Goal: Transaction & Acquisition: Purchase product/service

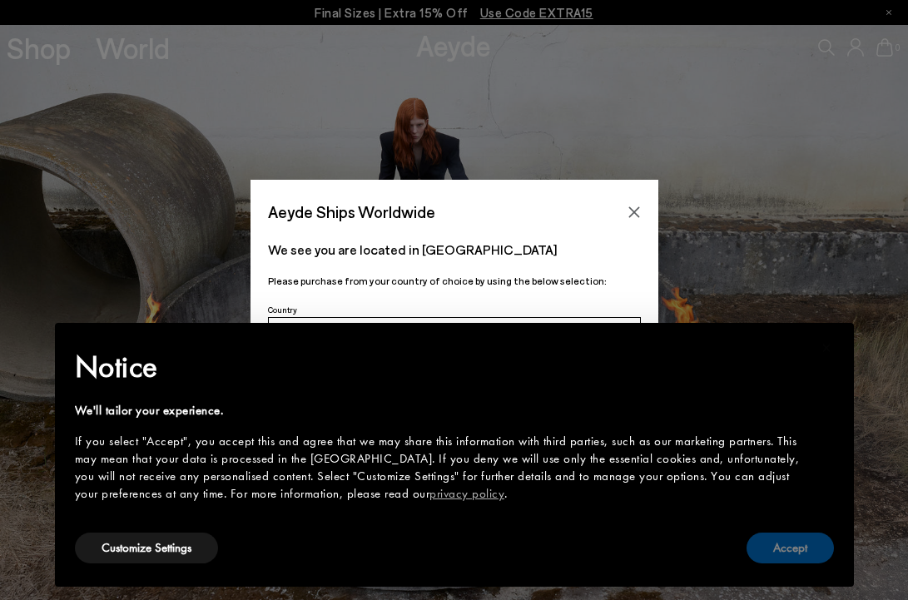
click at [782, 553] on button "Accept" at bounding box center [790, 548] width 87 height 31
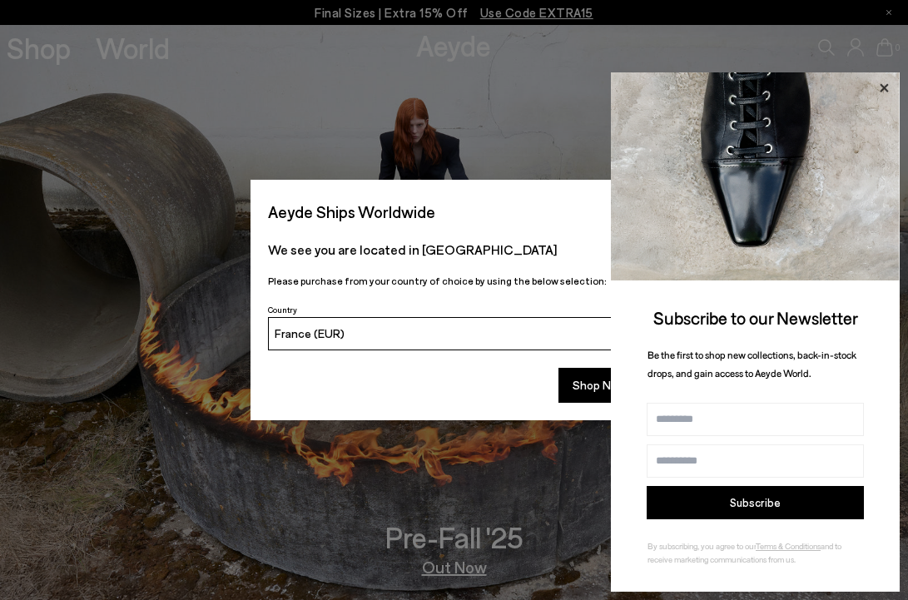
click at [886, 84] on icon at bounding box center [884, 88] width 22 height 22
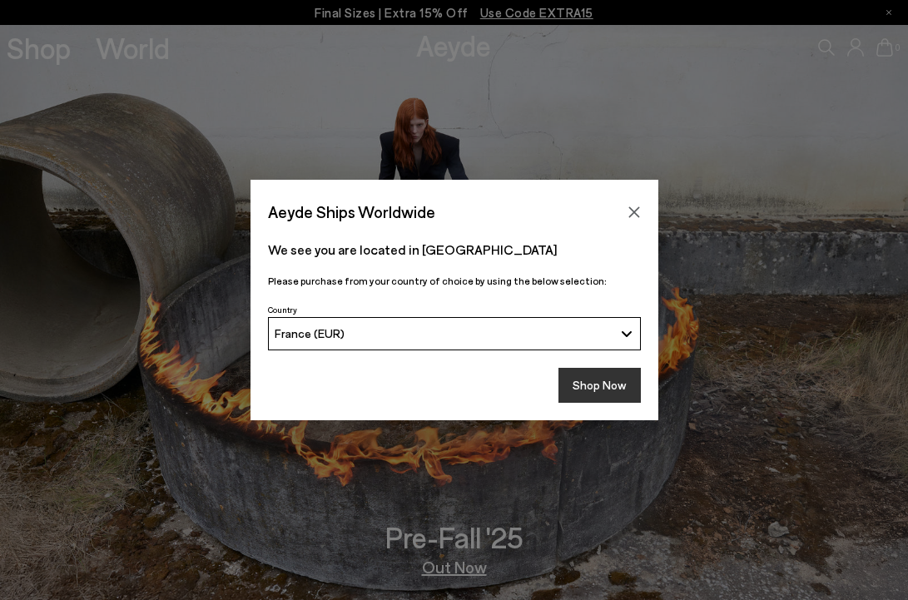
click at [604, 376] on button "Shop Now" at bounding box center [600, 385] width 82 height 35
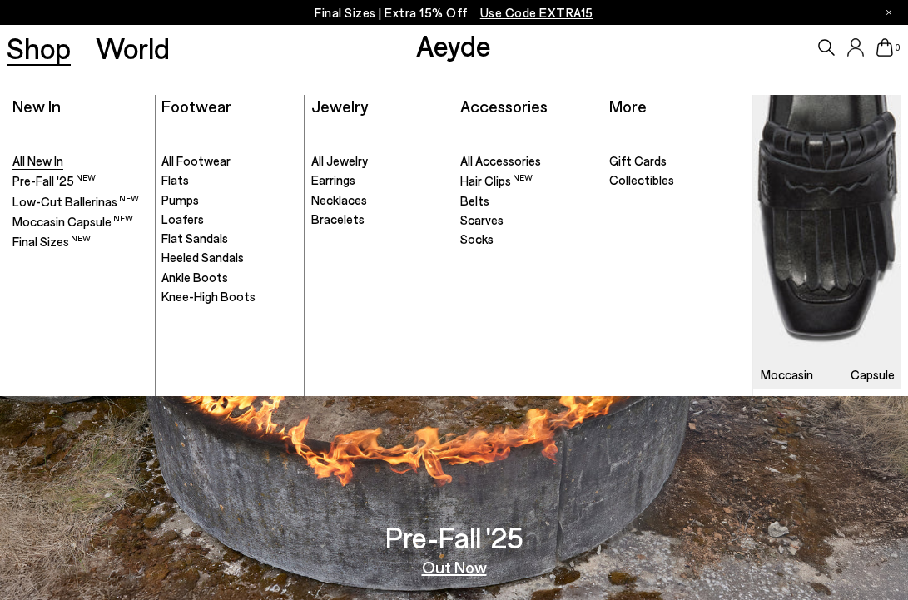
click at [47, 161] on span "All New In" at bounding box center [37, 160] width 51 height 15
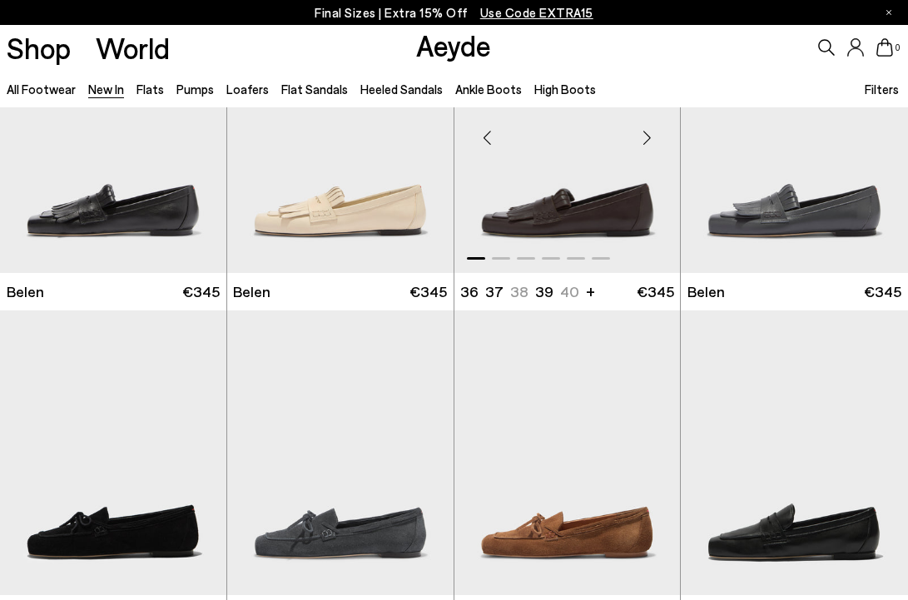
scroll to position [625, 0]
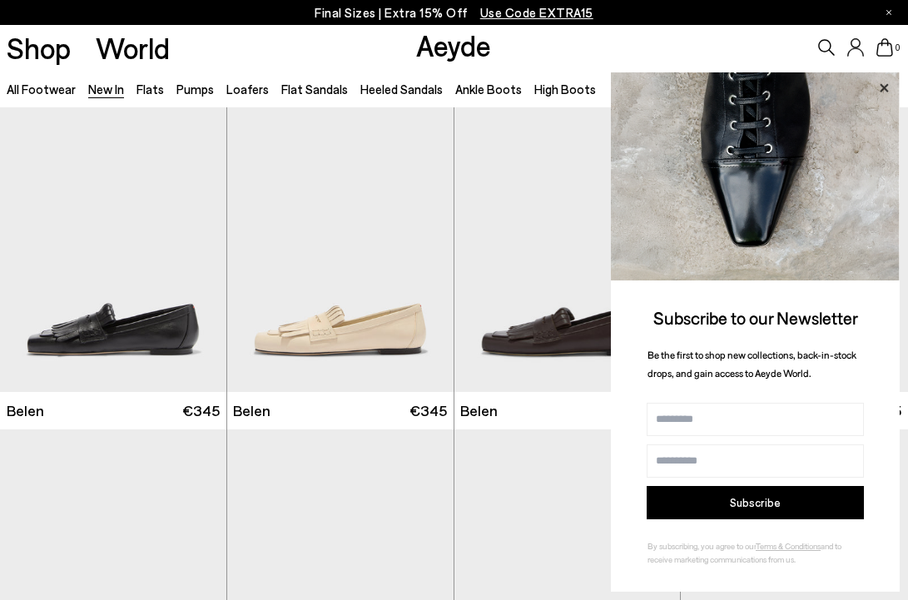
click at [882, 91] on icon at bounding box center [884, 88] width 22 height 22
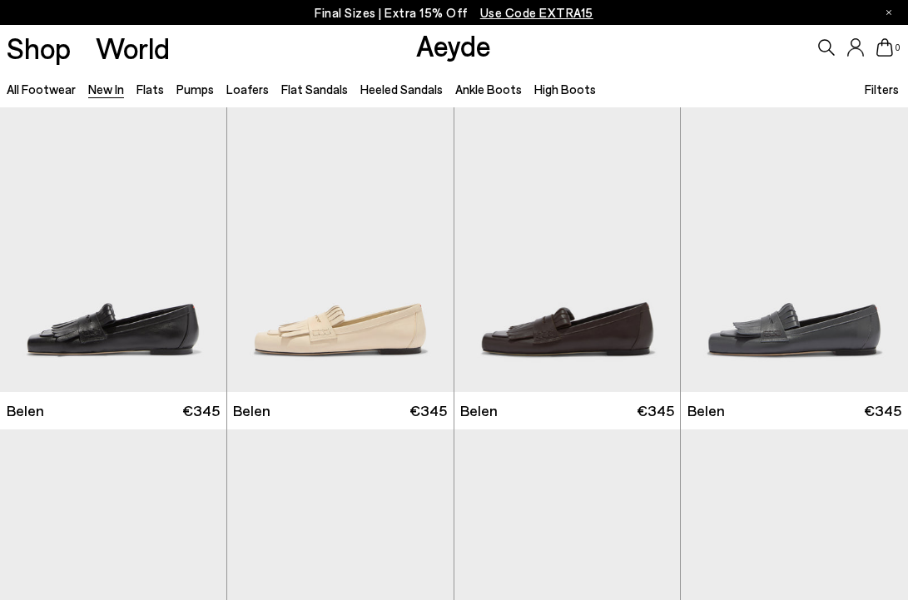
click at [882, 91] on span "Filters" at bounding box center [882, 89] width 34 height 15
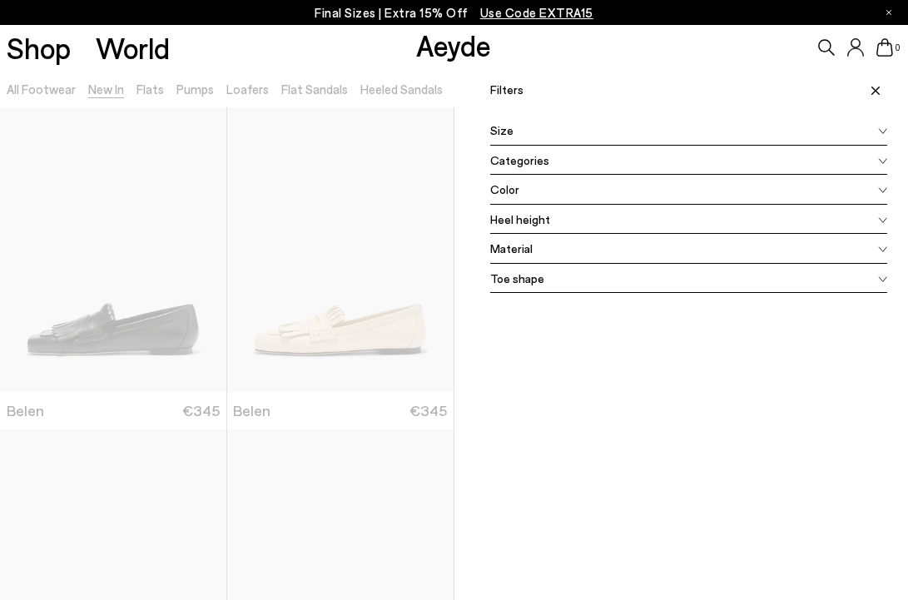
click at [884, 129] on icon at bounding box center [882, 131] width 9 height 7
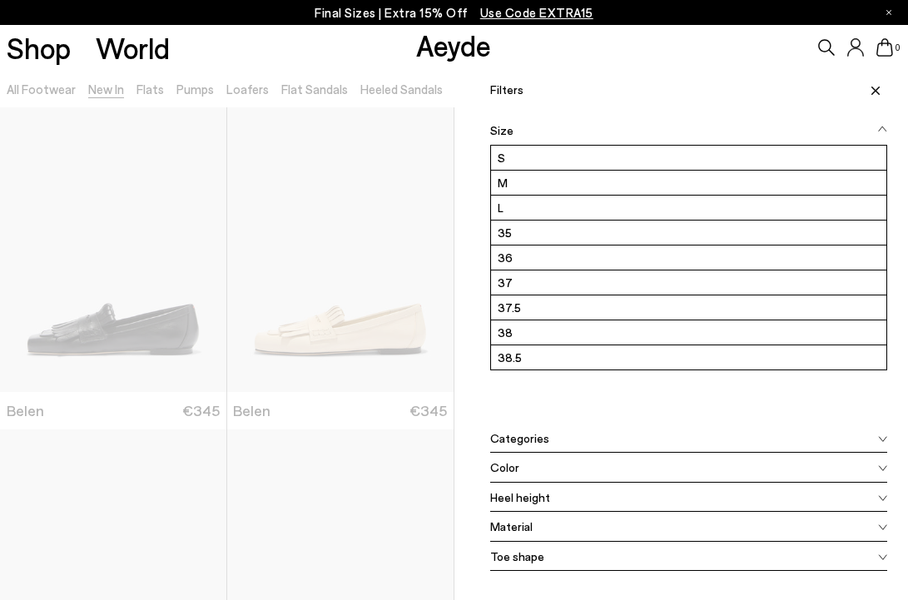
click at [509, 286] on label "37" at bounding box center [689, 283] width 396 height 24
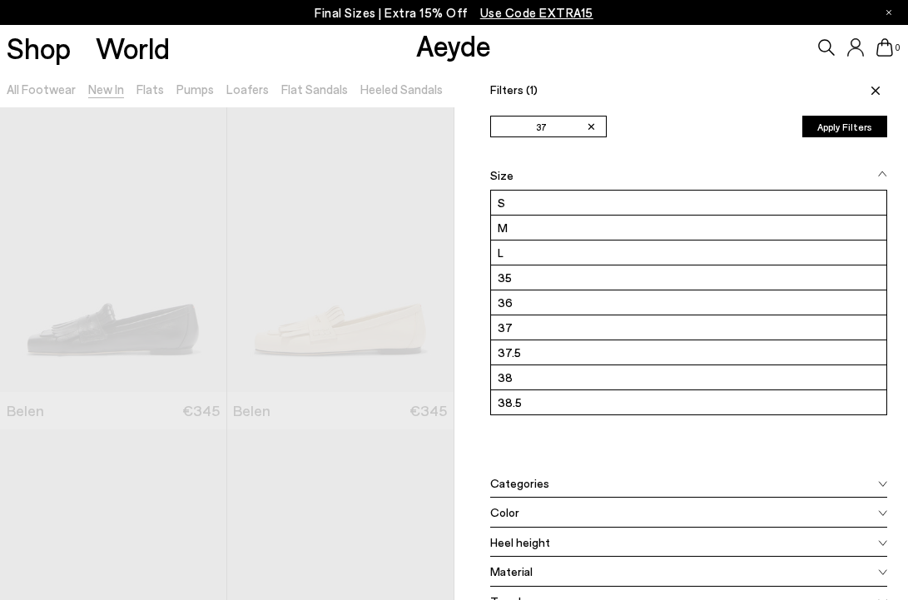
click at [852, 121] on button "Apply Filters" at bounding box center [844, 127] width 85 height 22
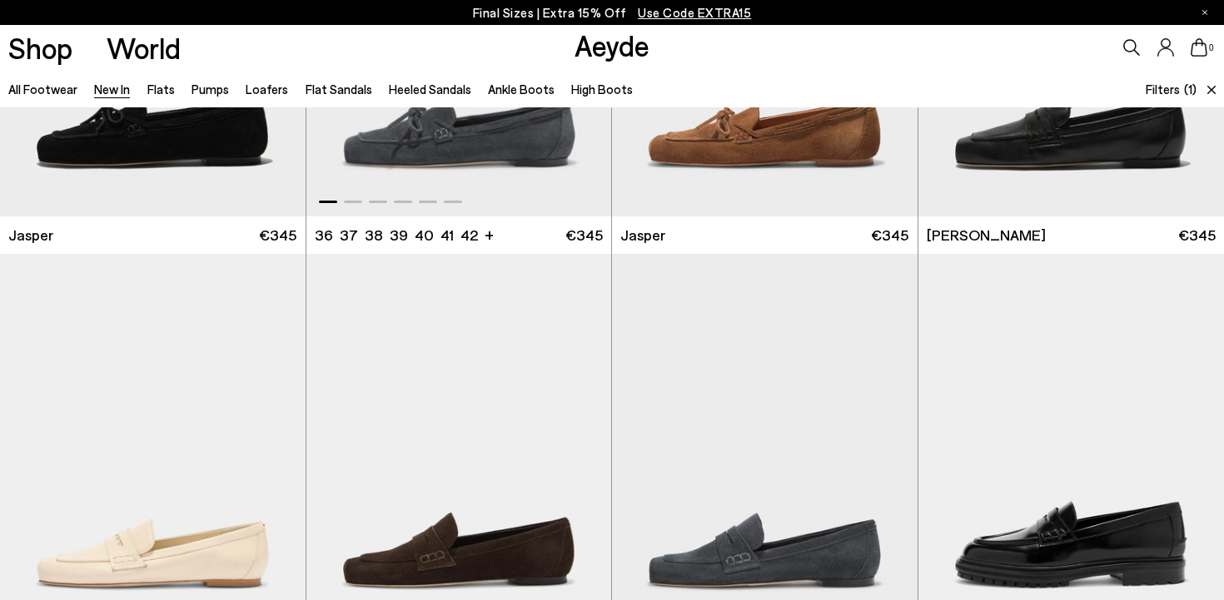
scroll to position [839, 0]
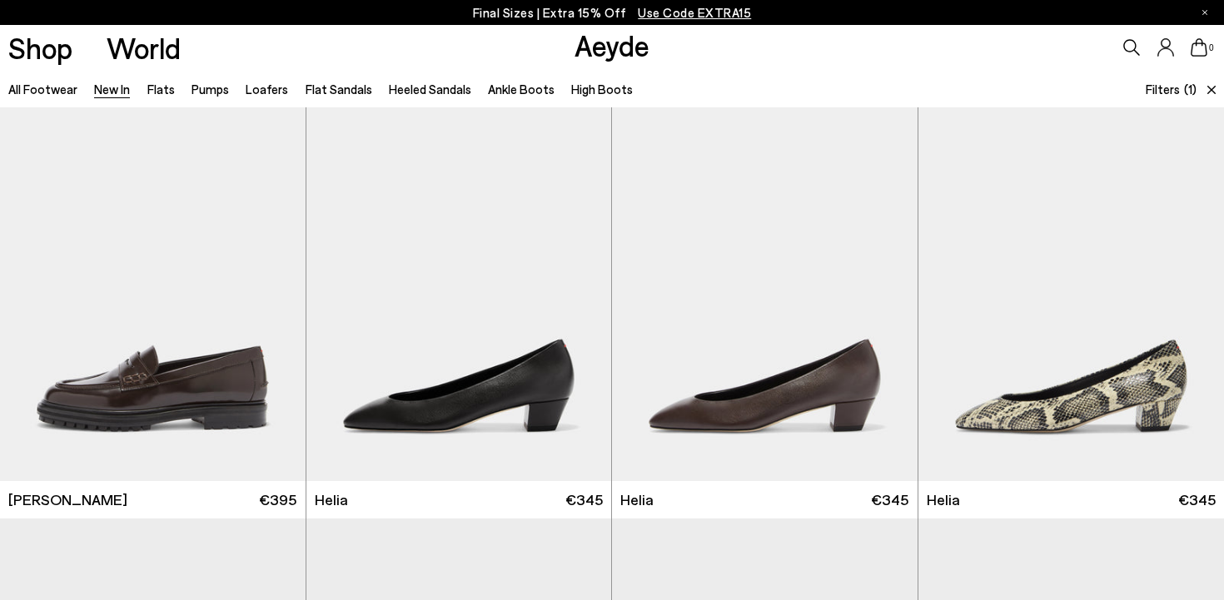
scroll to position [1279, 0]
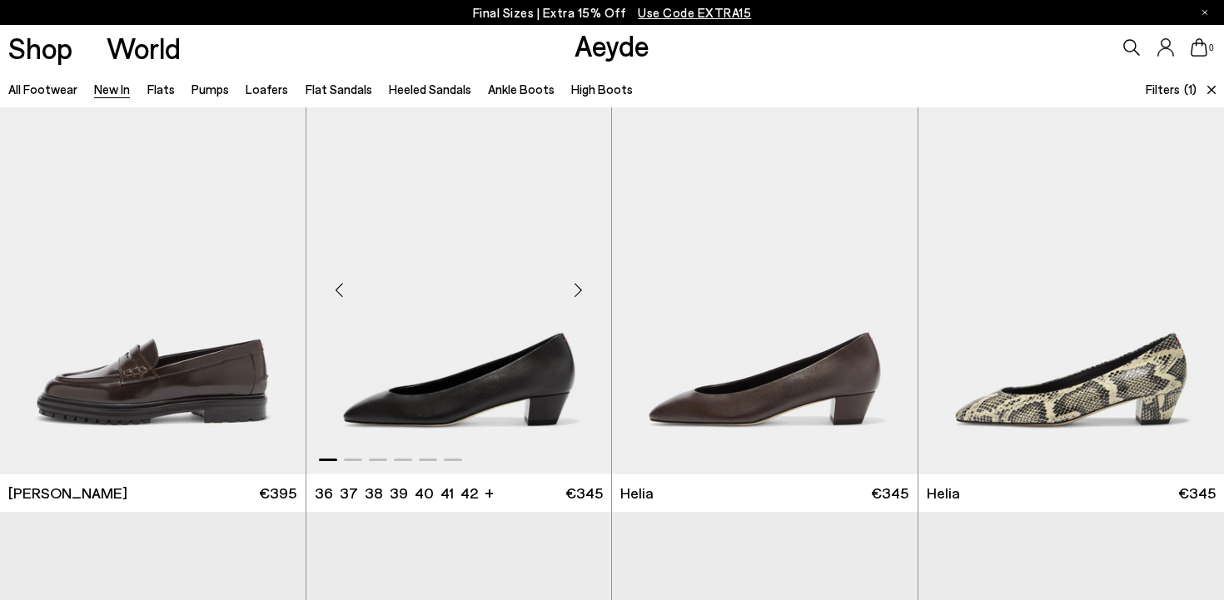
click at [578, 293] on div "Next slide" at bounding box center [578, 290] width 50 height 50
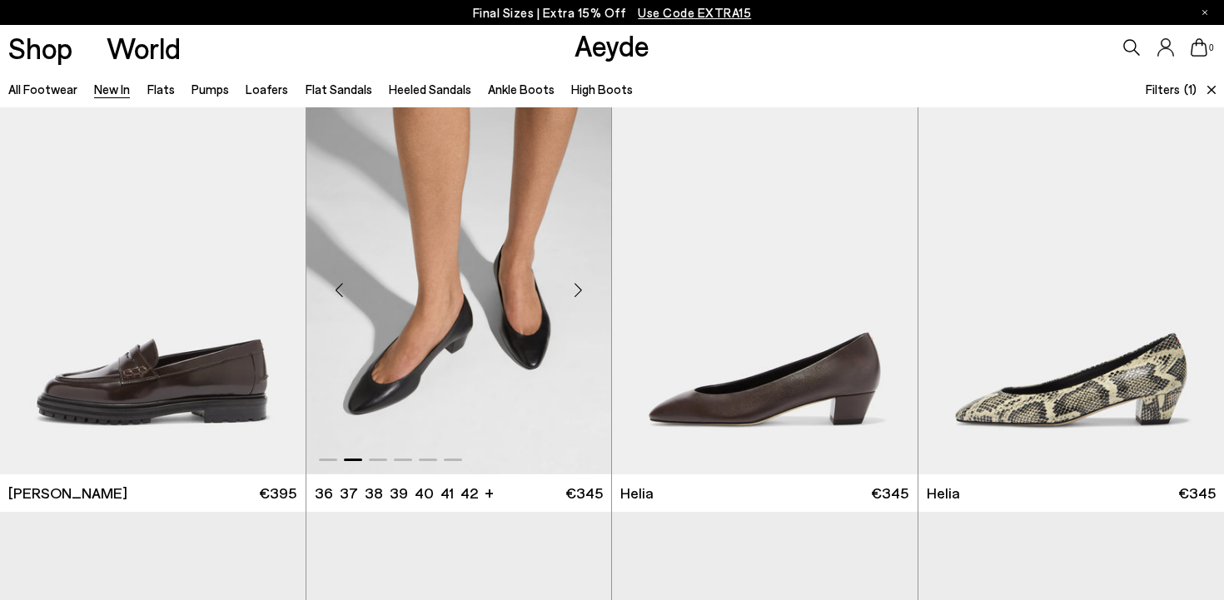
click at [578, 293] on div "Next slide" at bounding box center [578, 290] width 50 height 50
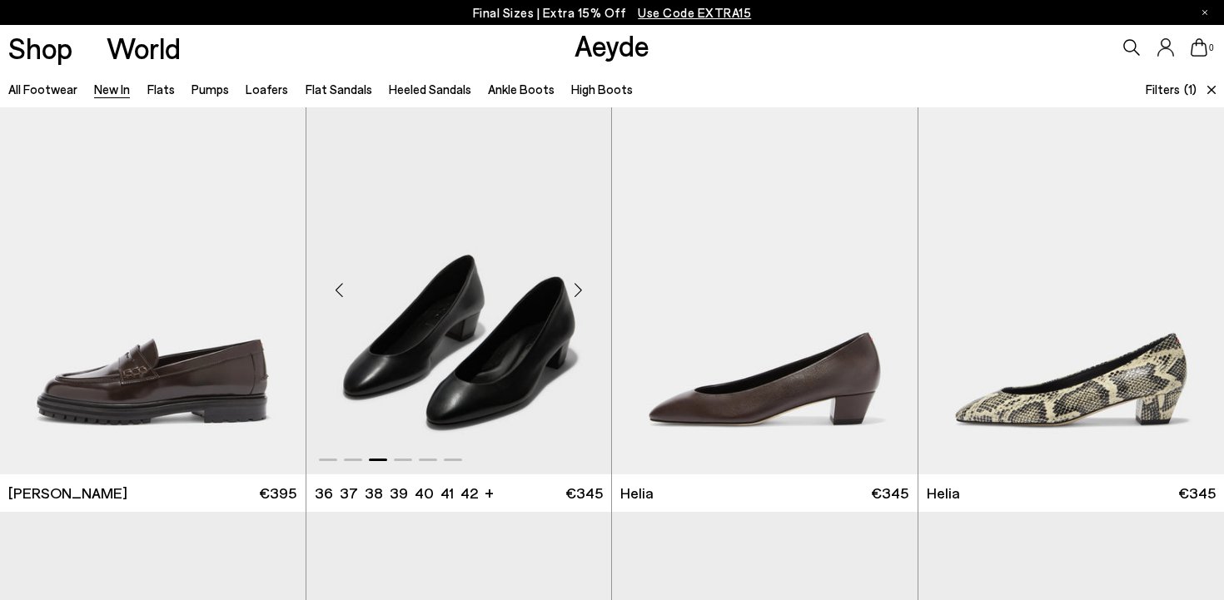
click at [578, 293] on div "Next slide" at bounding box center [578, 290] width 50 height 50
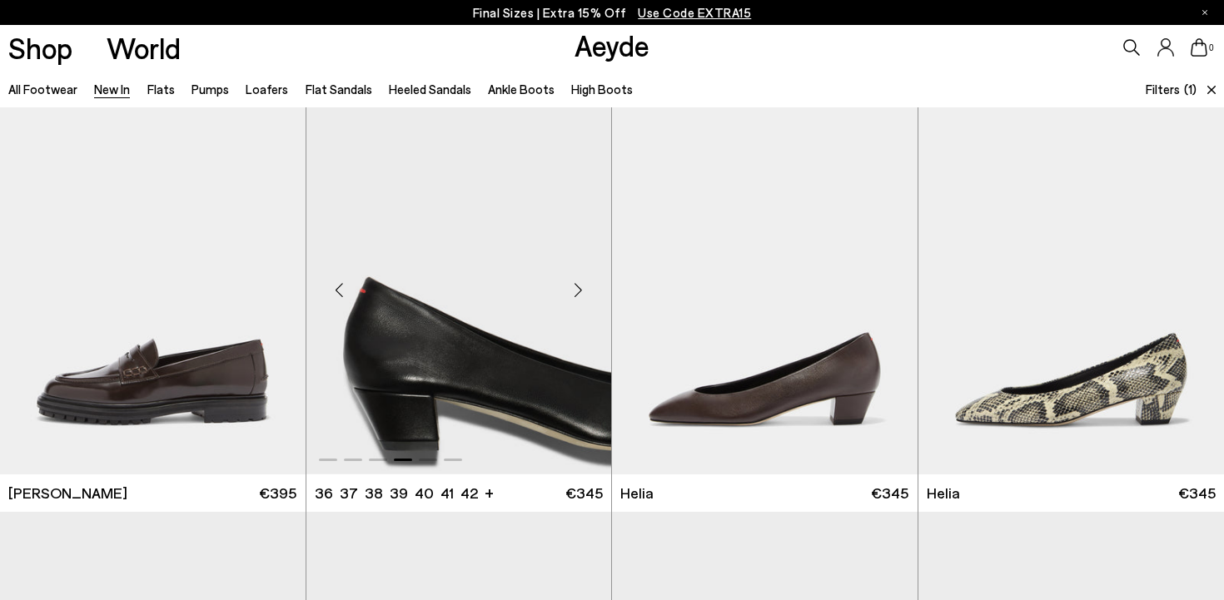
click at [578, 293] on div "Next slide" at bounding box center [578, 290] width 50 height 50
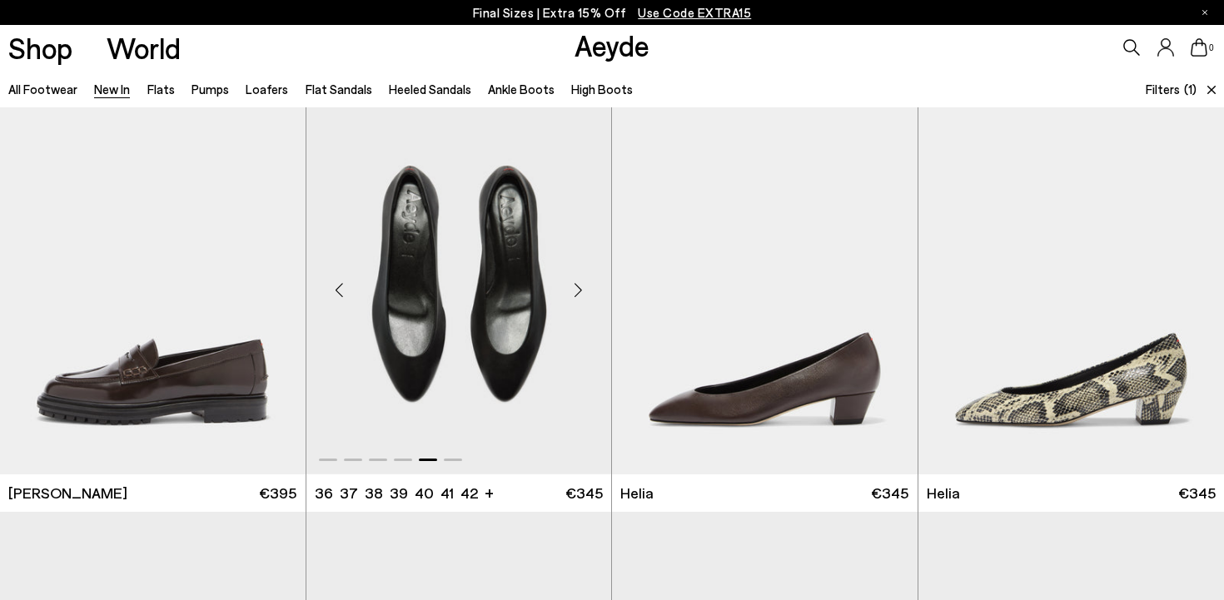
click at [578, 293] on div "Next slide" at bounding box center [578, 290] width 50 height 50
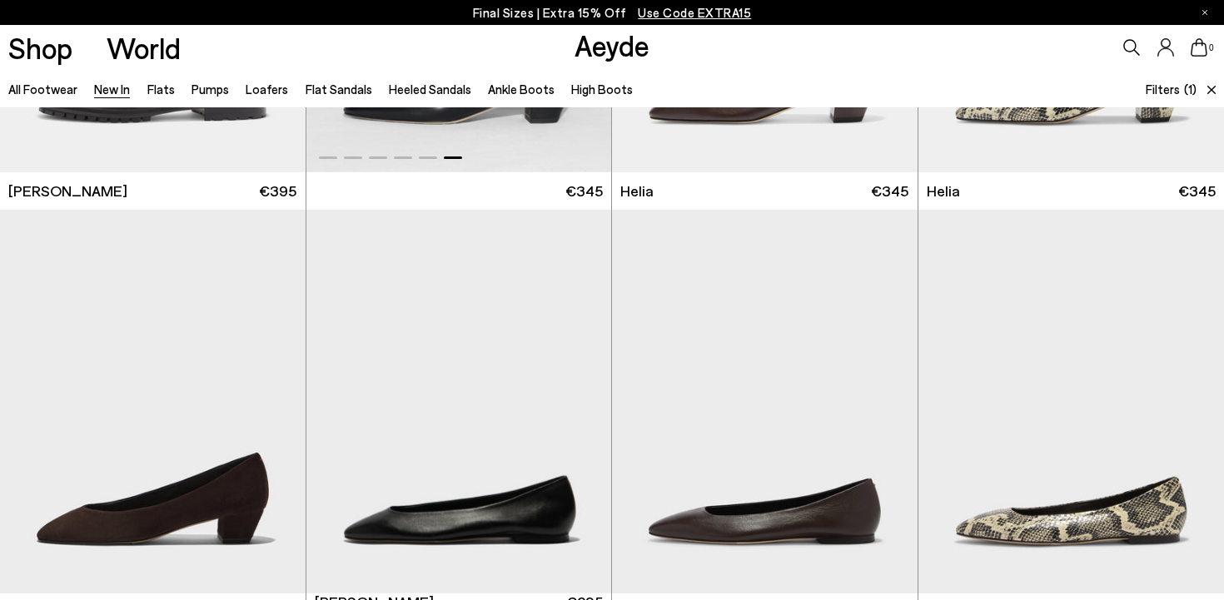
scroll to position [1653, 0]
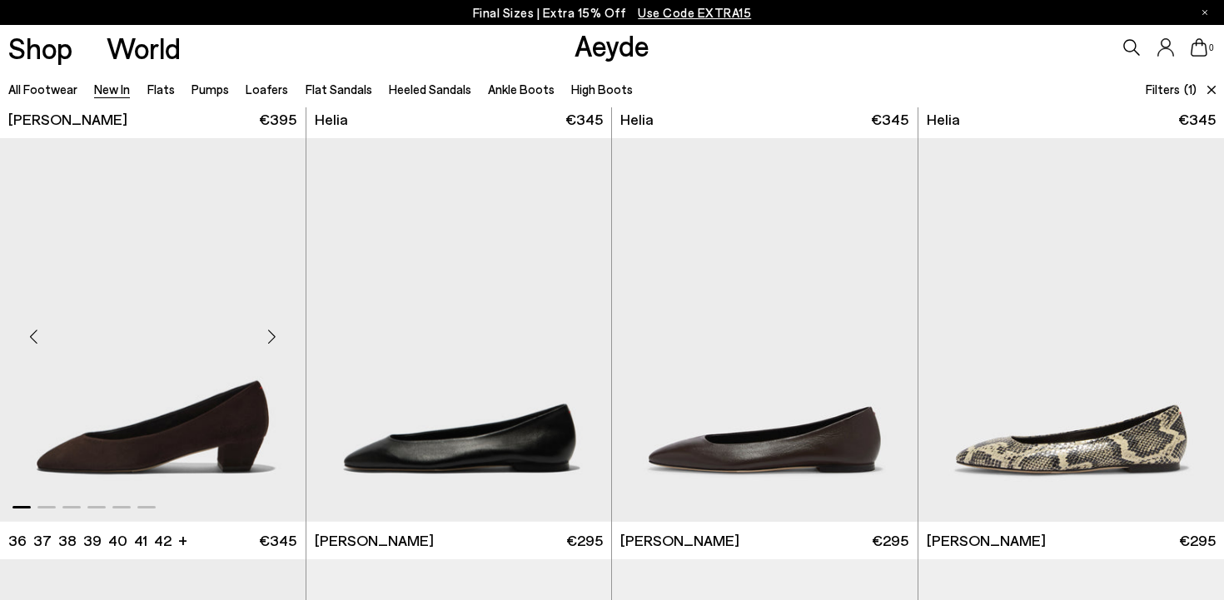
click at [275, 335] on div "Next slide" at bounding box center [272, 337] width 50 height 50
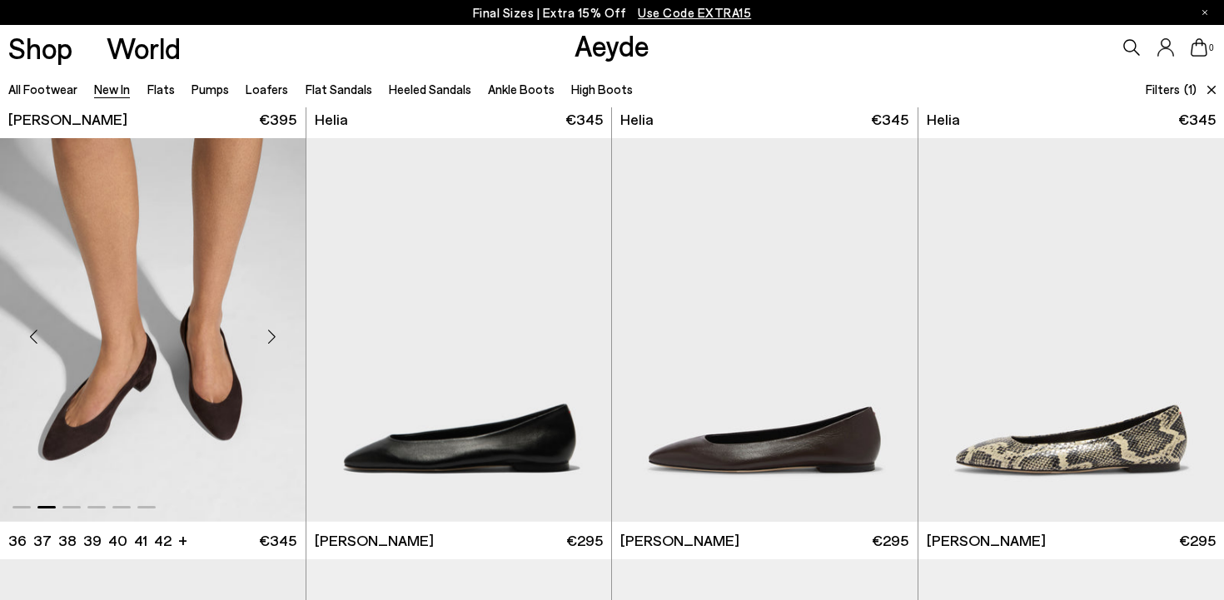
click at [275, 335] on div "Next slide" at bounding box center [272, 337] width 50 height 50
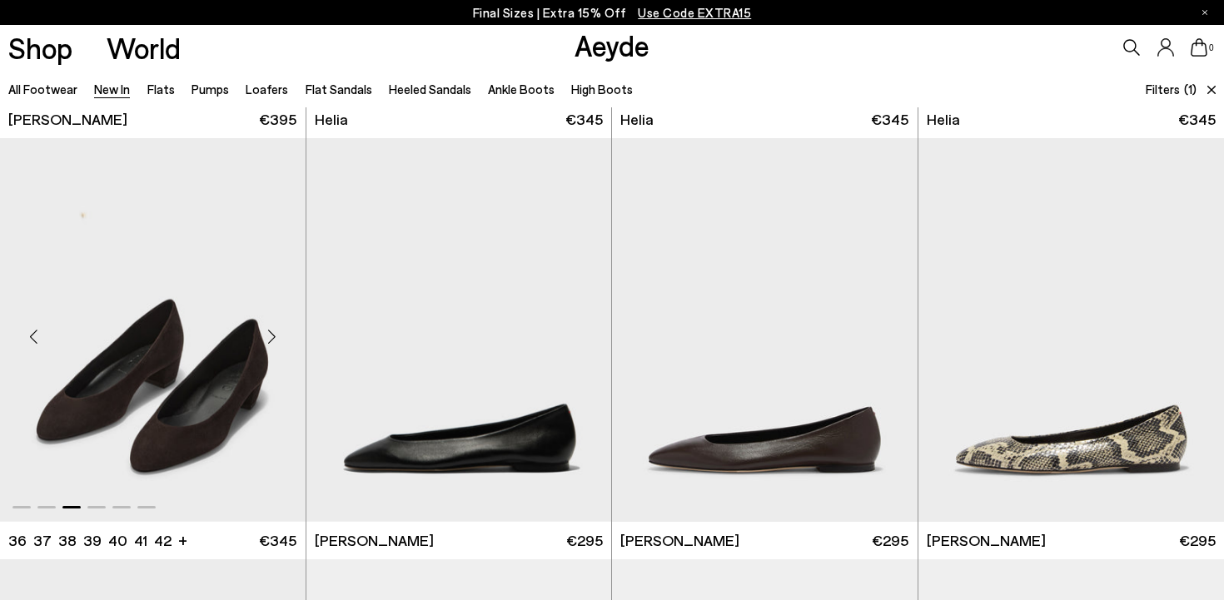
click at [275, 335] on div "Next slide" at bounding box center [272, 337] width 50 height 50
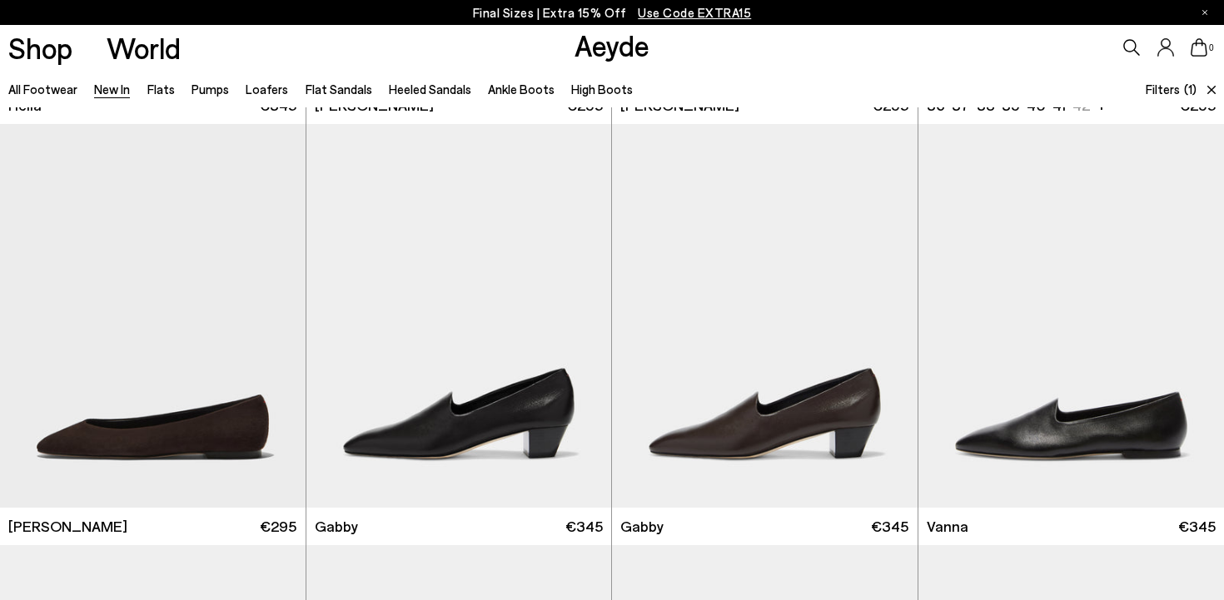
scroll to position [2093, 0]
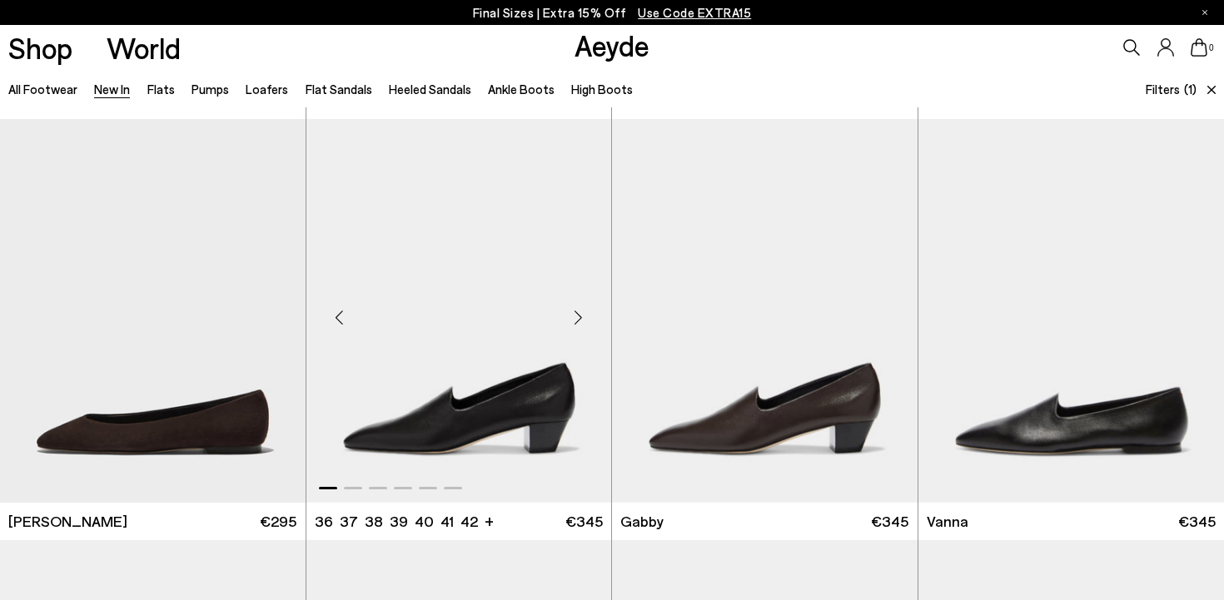
click at [581, 313] on div "Next slide" at bounding box center [578, 318] width 50 height 50
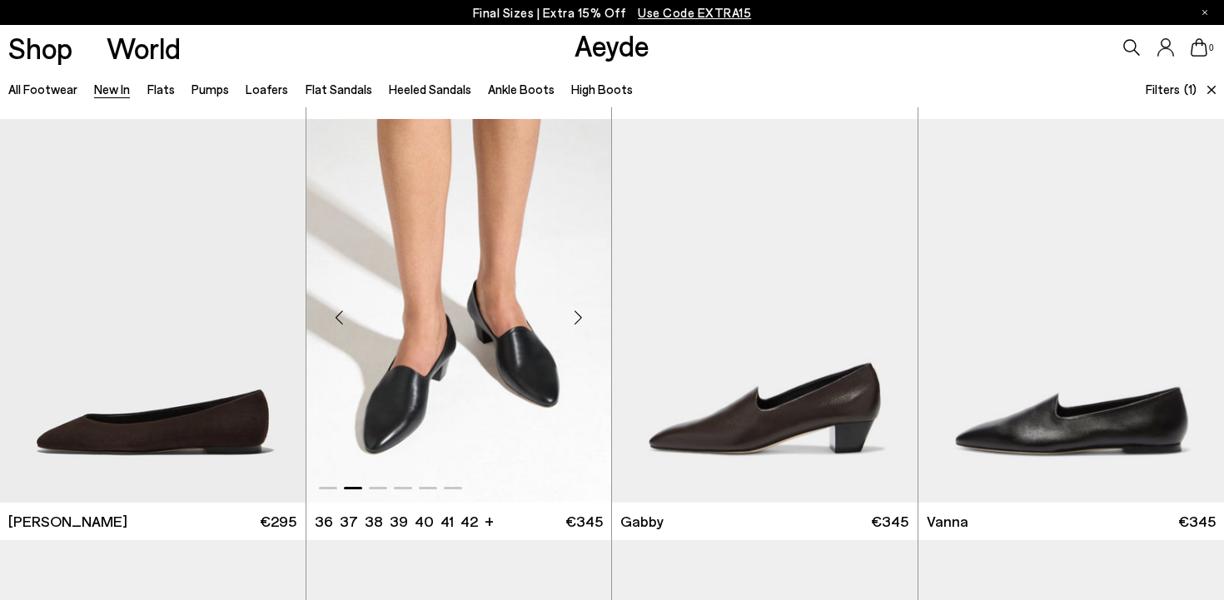
click at [581, 313] on div "Next slide" at bounding box center [578, 318] width 50 height 50
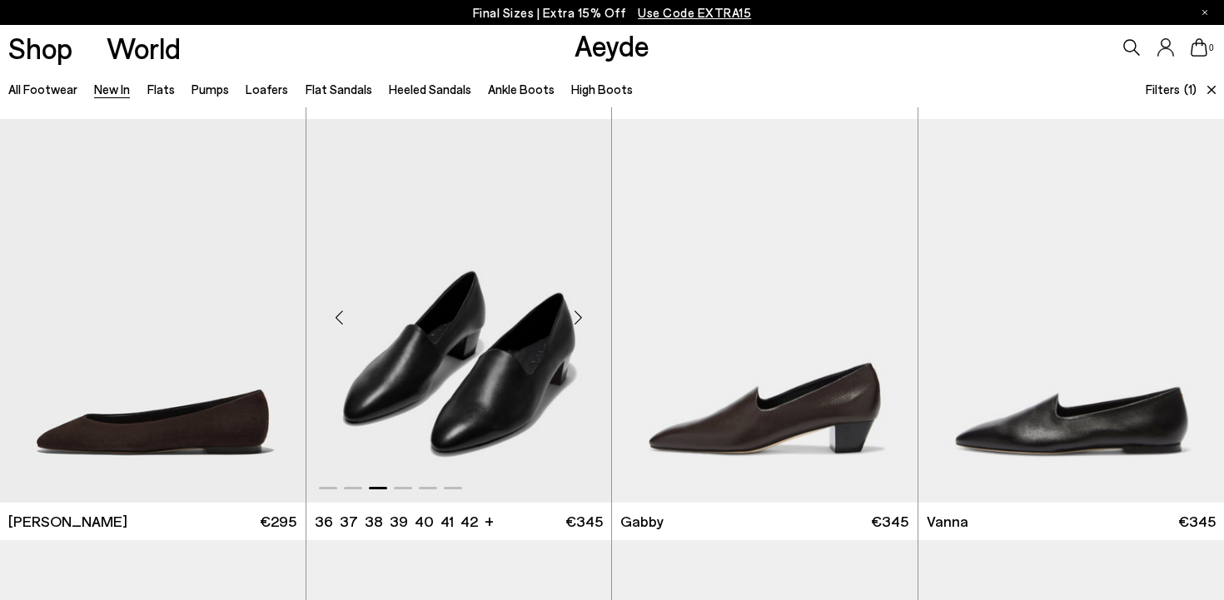
click at [581, 313] on div "Next slide" at bounding box center [578, 318] width 50 height 50
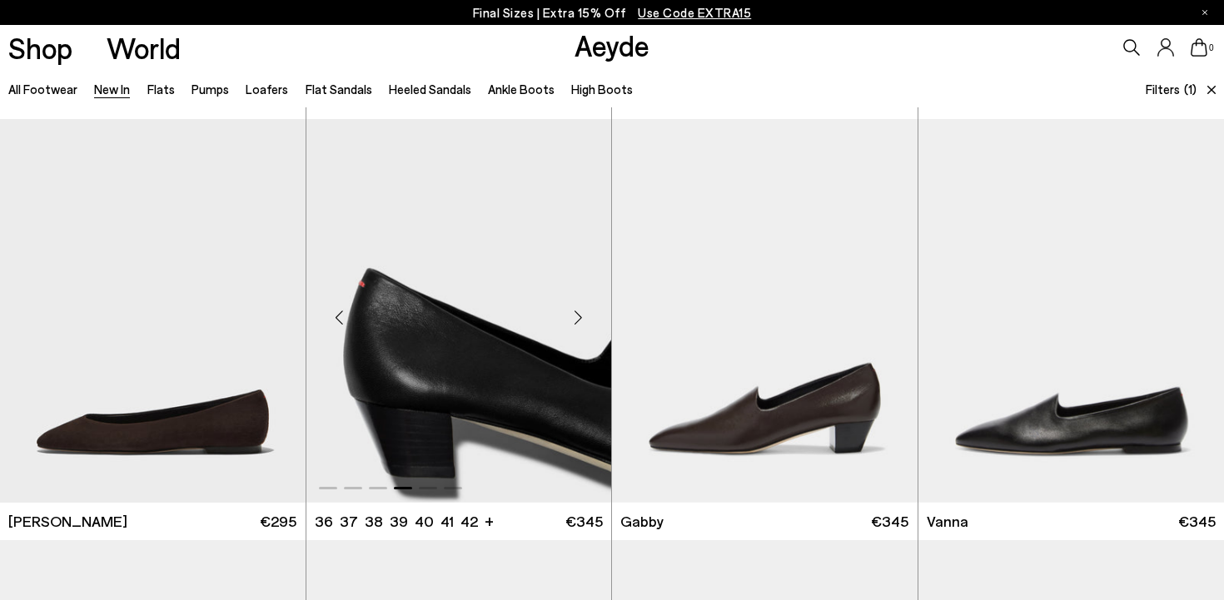
click at [581, 313] on div "Next slide" at bounding box center [578, 318] width 50 height 50
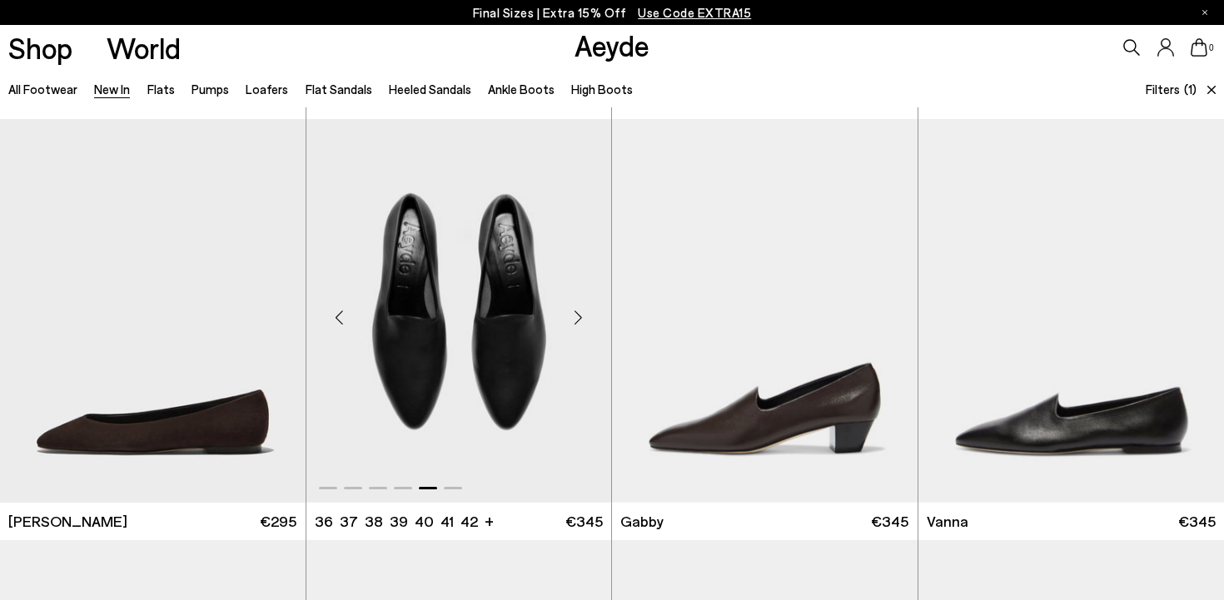
click at [581, 313] on div "Next slide" at bounding box center [578, 318] width 50 height 50
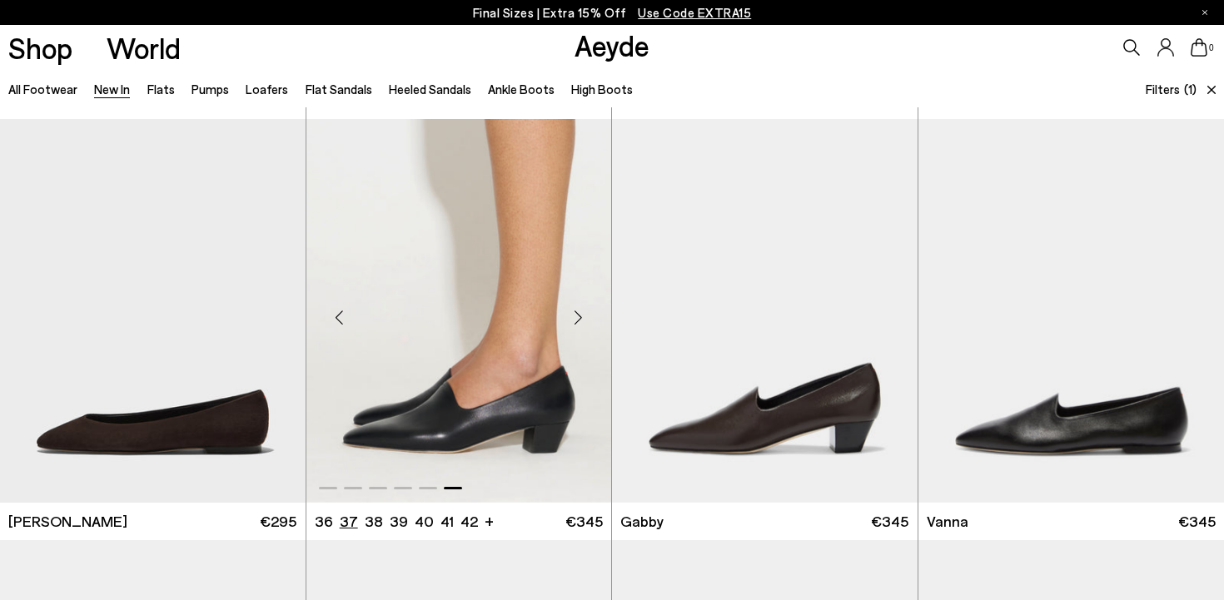
click at [352, 524] on li "37" at bounding box center [349, 521] width 18 height 21
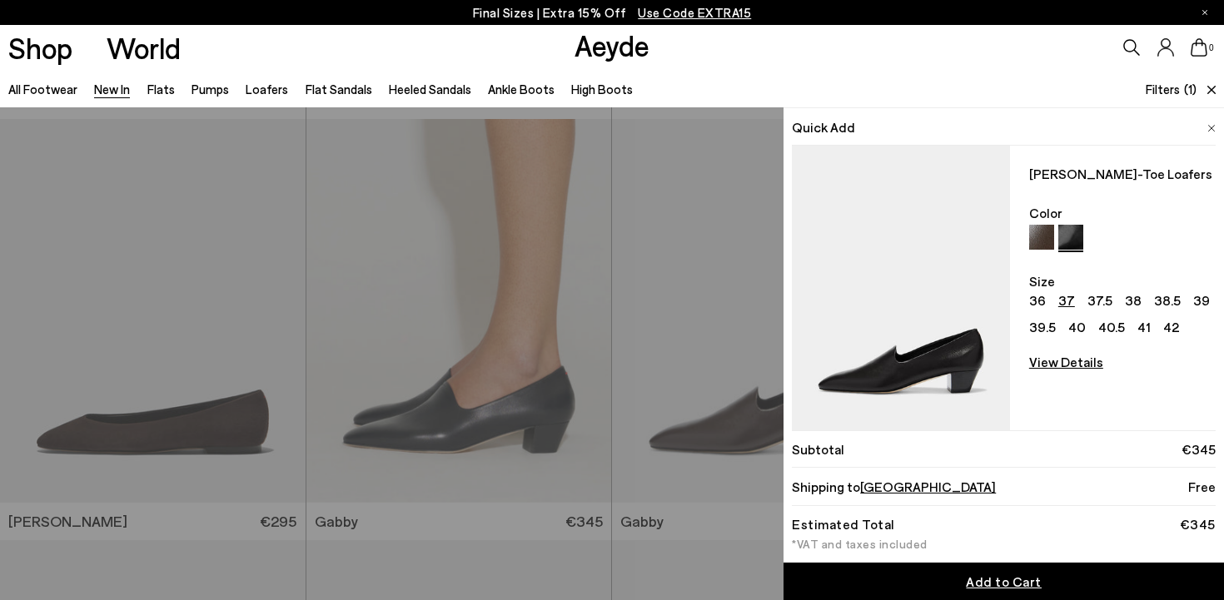
click at [907, 576] on span "Add to Cart" at bounding box center [1004, 582] width 76 height 16
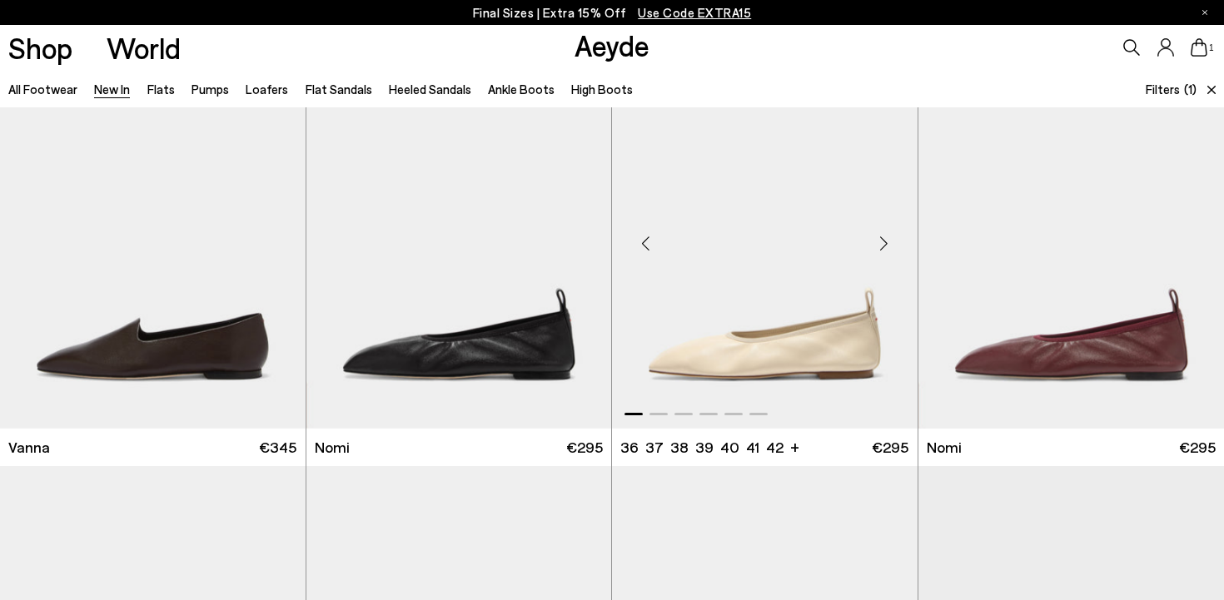
scroll to position [2568, 0]
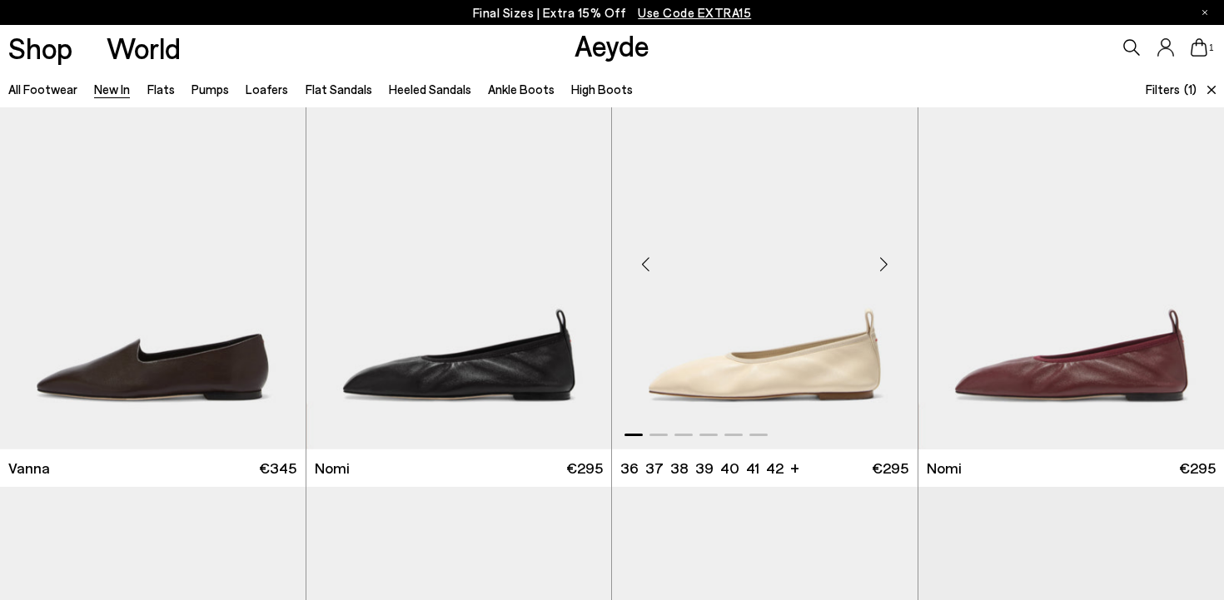
click at [888, 265] on div "Next slide" at bounding box center [884, 264] width 50 height 50
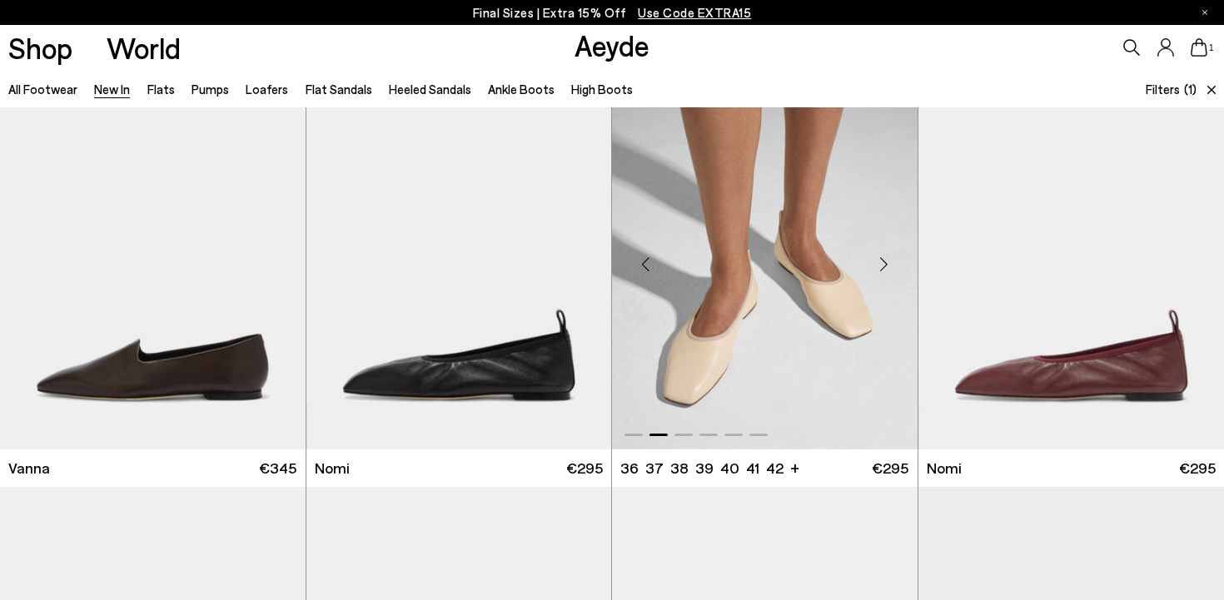
click at [888, 266] on div "Next slide" at bounding box center [884, 264] width 50 height 50
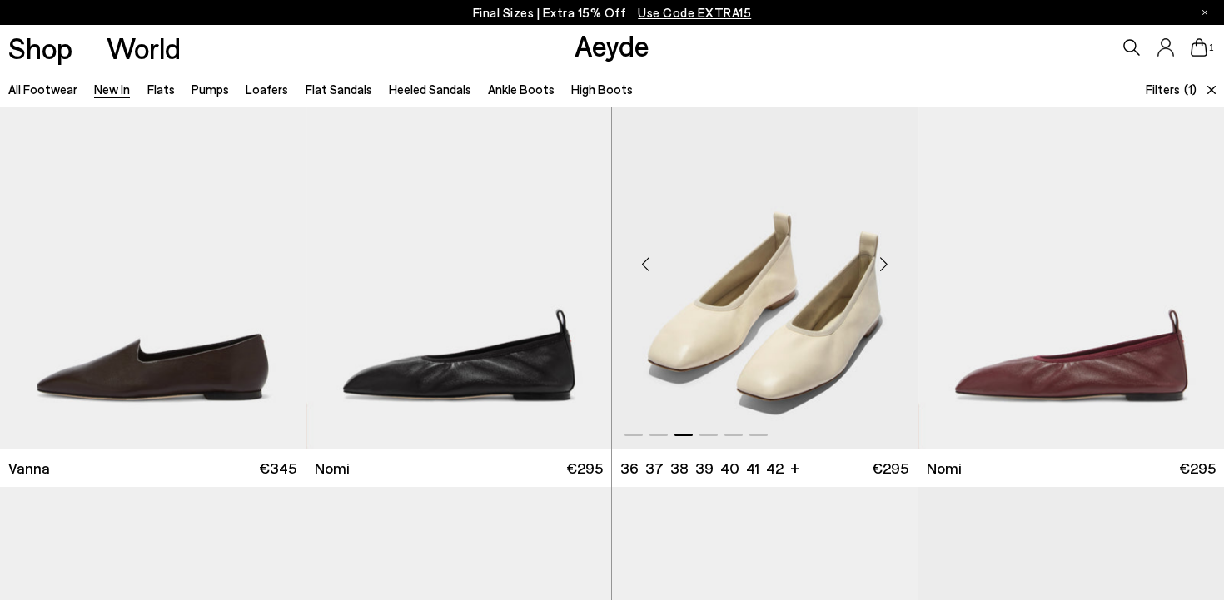
click at [888, 266] on div "Next slide" at bounding box center [884, 264] width 50 height 50
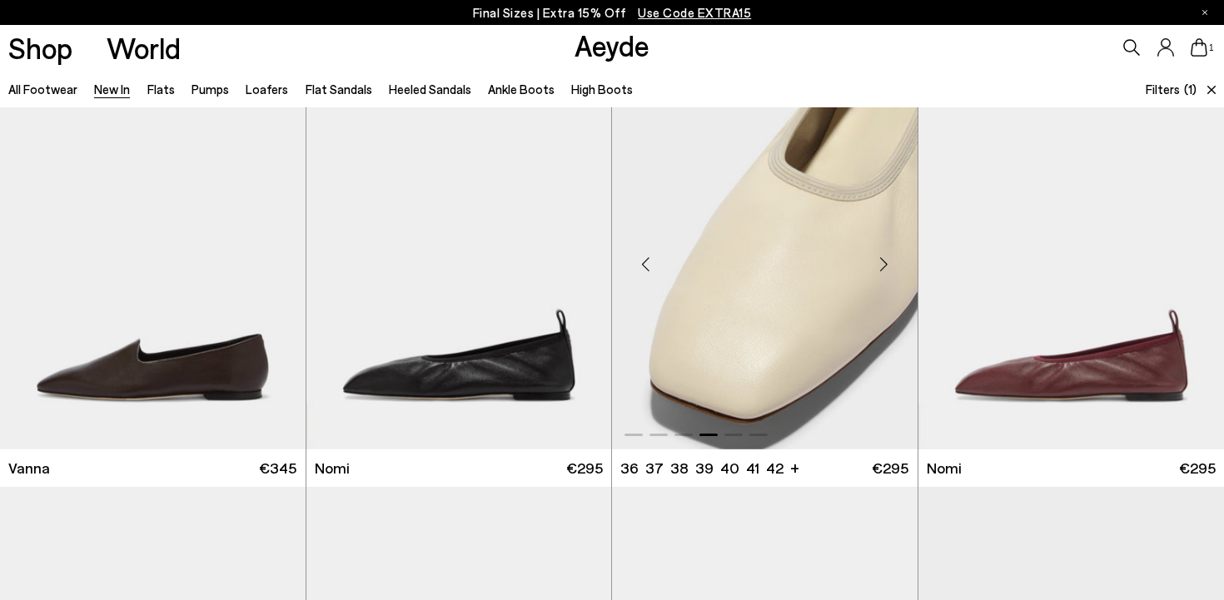
click at [888, 266] on div "Next slide" at bounding box center [884, 264] width 50 height 50
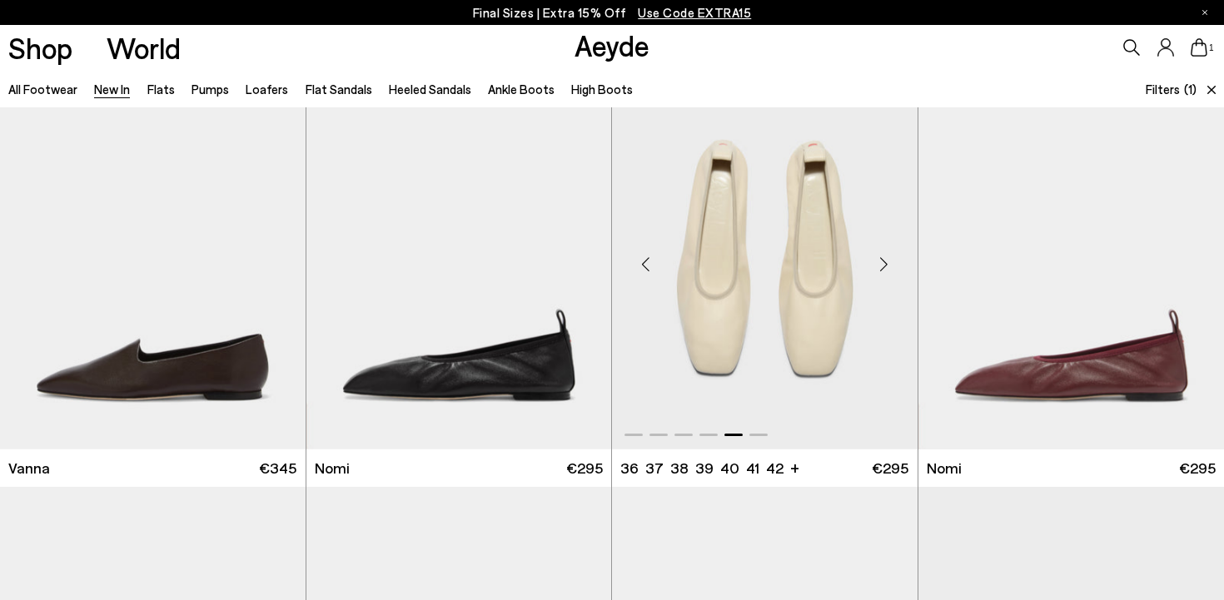
click at [888, 266] on div "Next slide" at bounding box center [884, 264] width 50 height 50
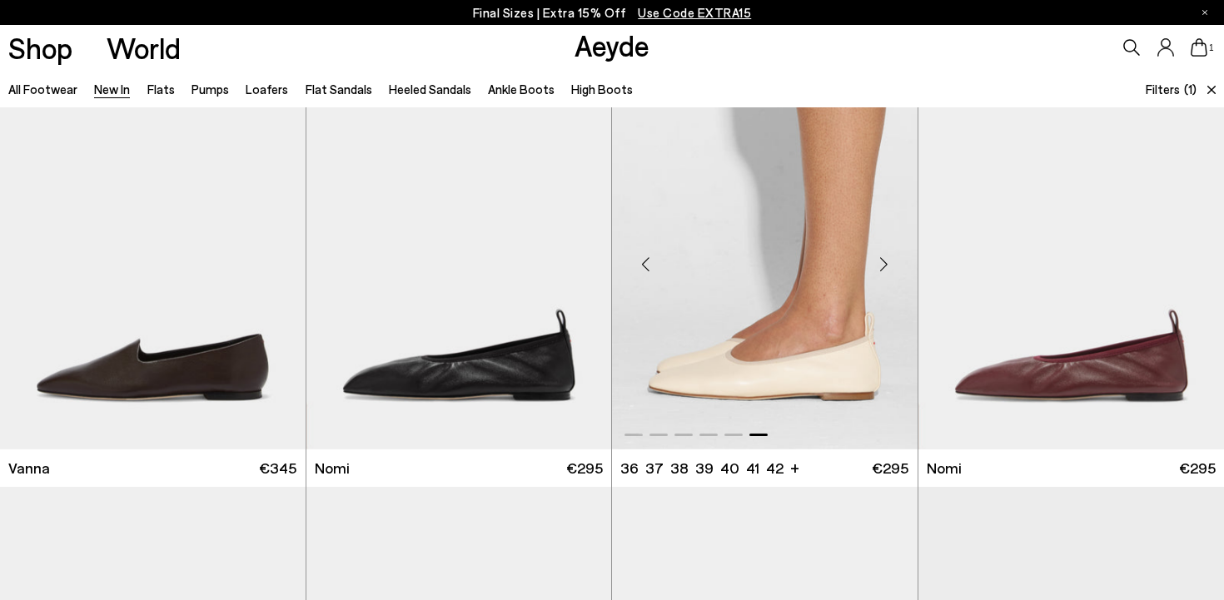
click at [888, 266] on div "Next slide" at bounding box center [884, 264] width 50 height 50
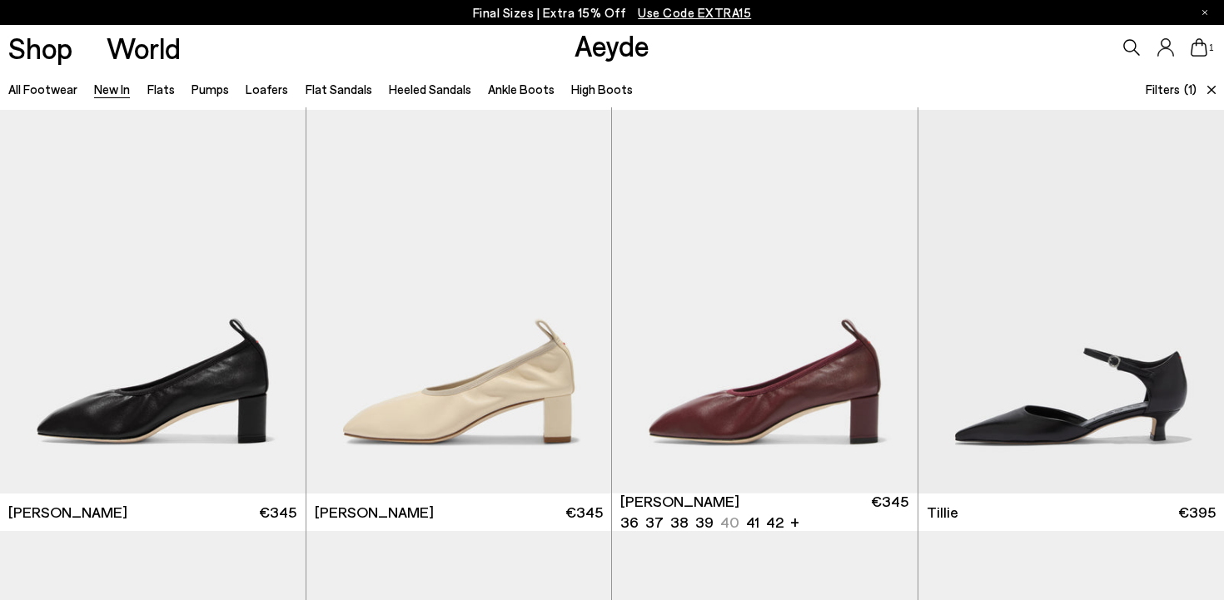
scroll to position [2967, 0]
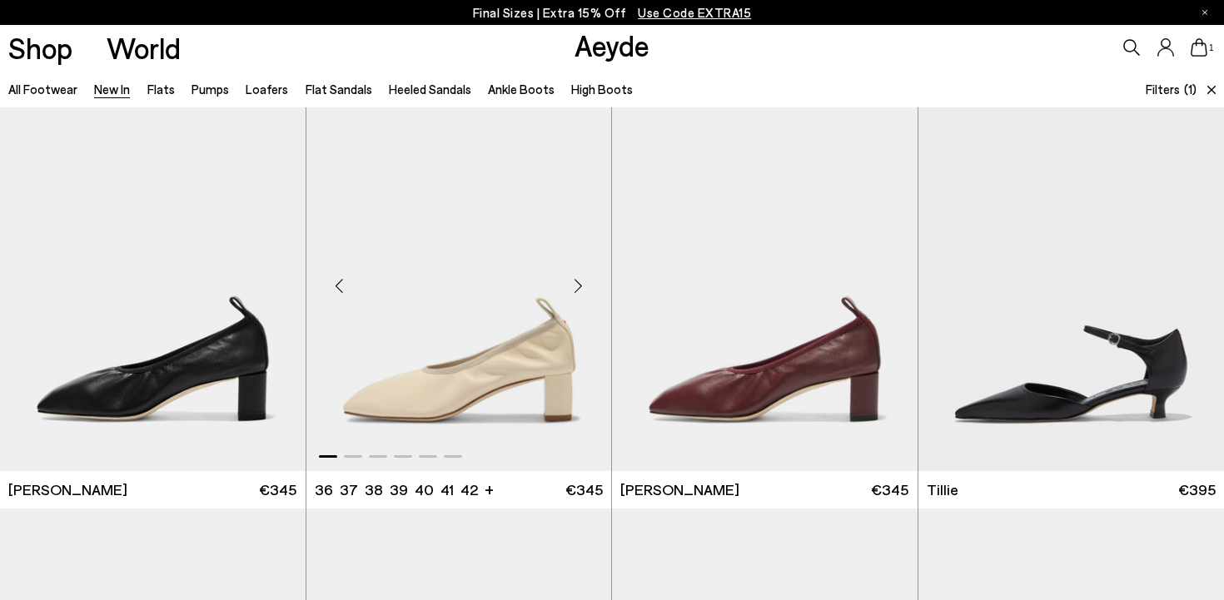
click at [580, 283] on div "Next slide" at bounding box center [578, 286] width 50 height 50
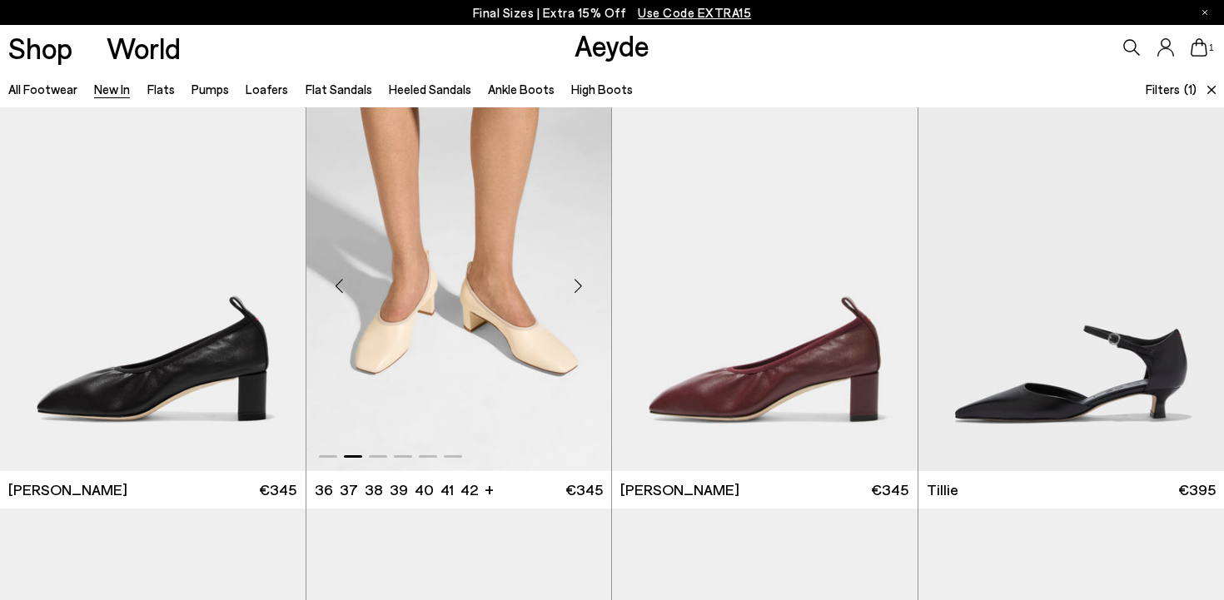
click at [580, 283] on div "Next slide" at bounding box center [578, 286] width 50 height 50
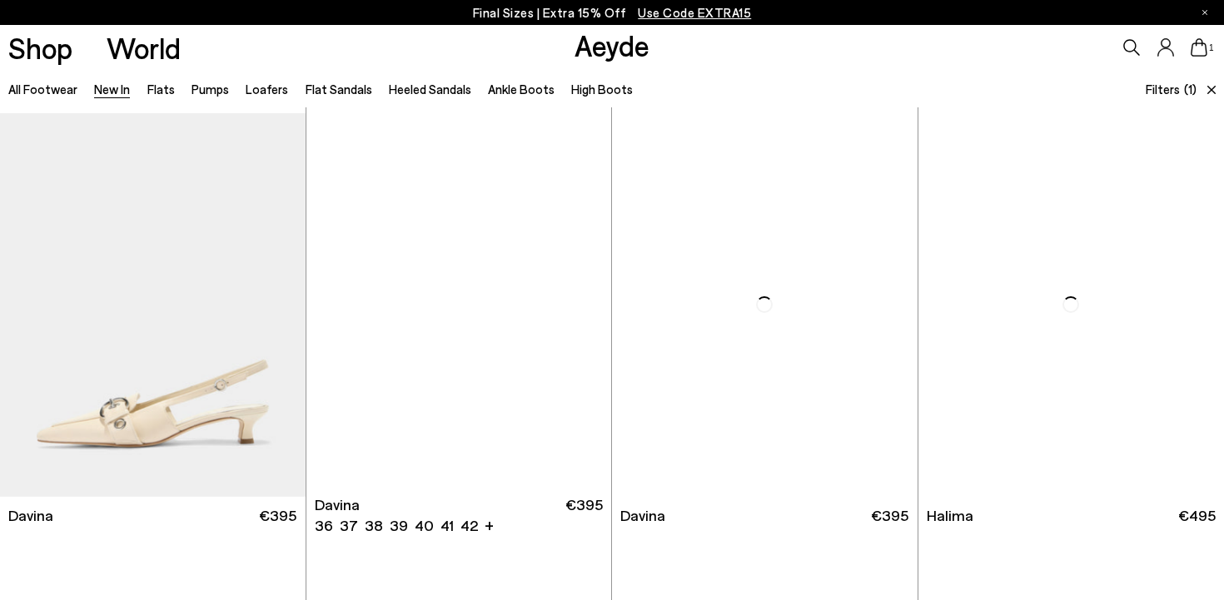
scroll to position [5049, 0]
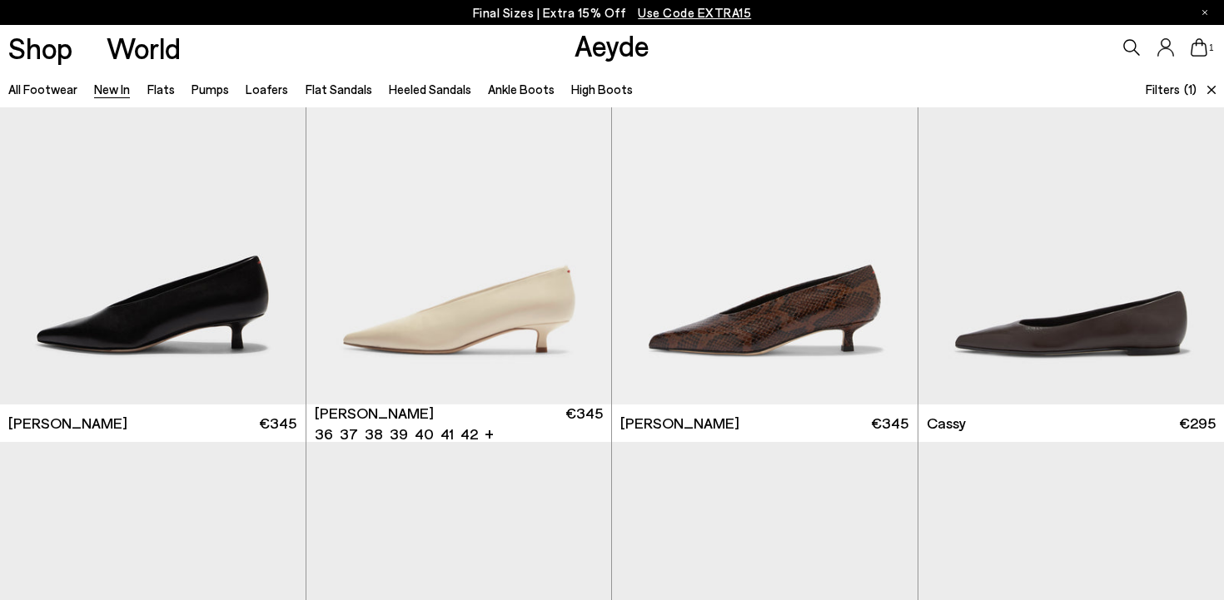
scroll to position [6403, 0]
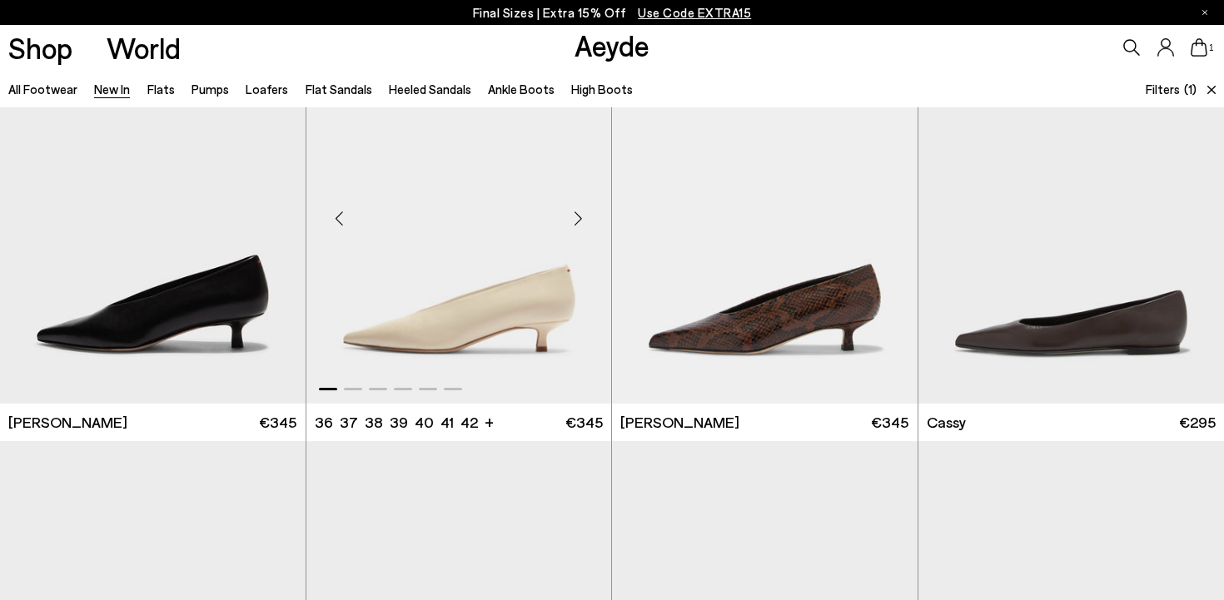
click at [578, 224] on div "Next slide" at bounding box center [578, 219] width 50 height 50
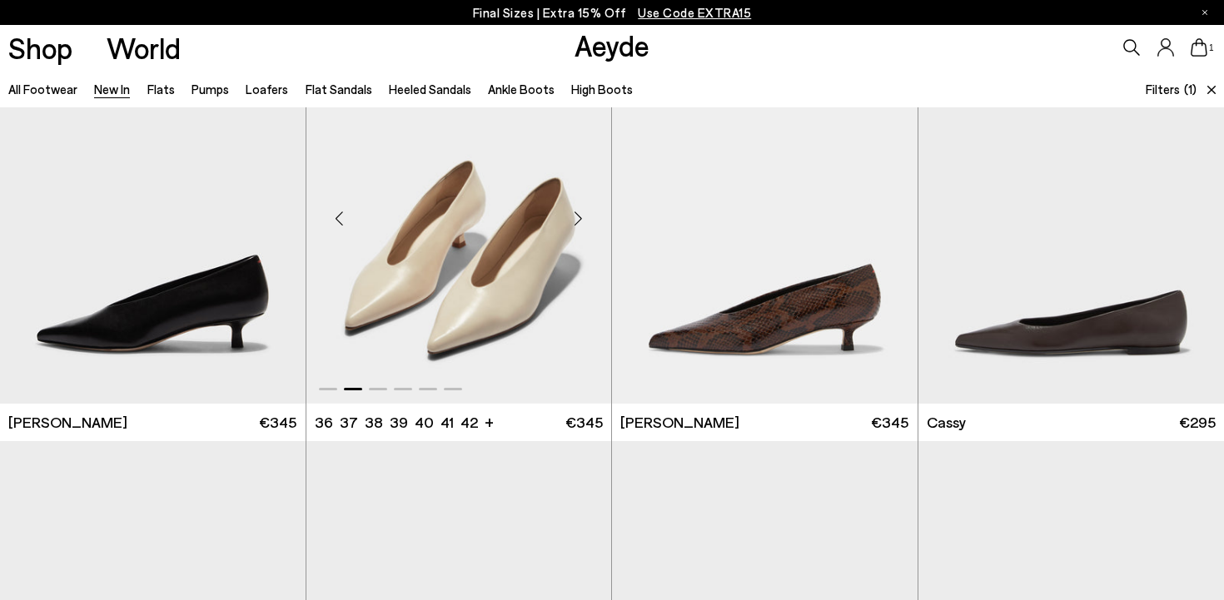
click at [578, 224] on div "Next slide" at bounding box center [578, 219] width 50 height 50
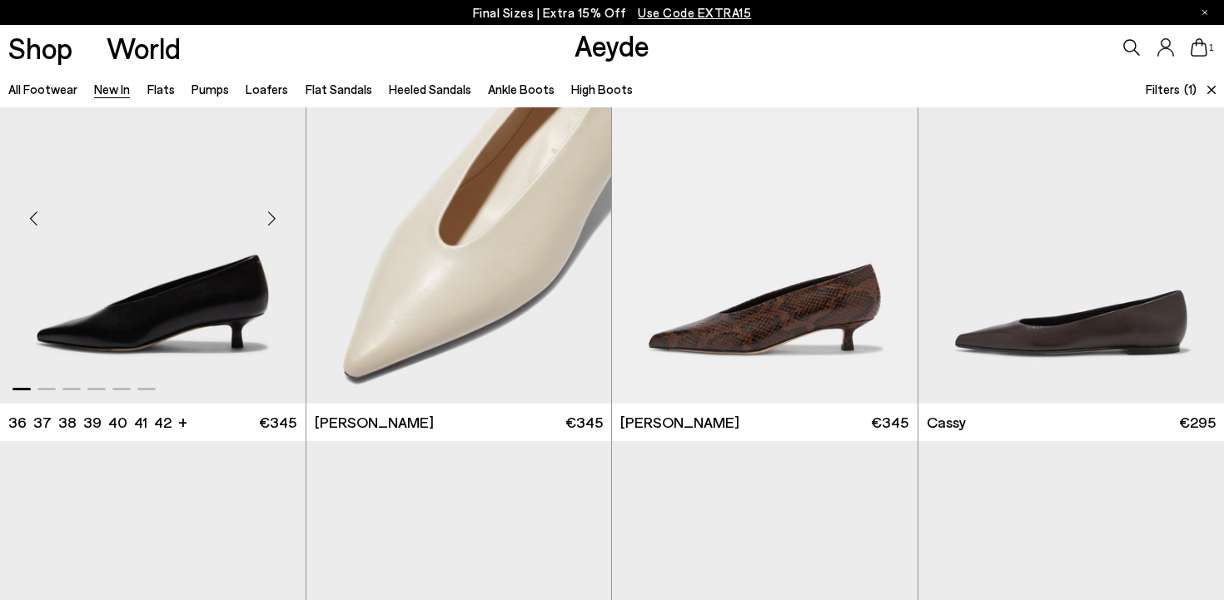
click at [278, 220] on div "Next slide" at bounding box center [272, 219] width 50 height 50
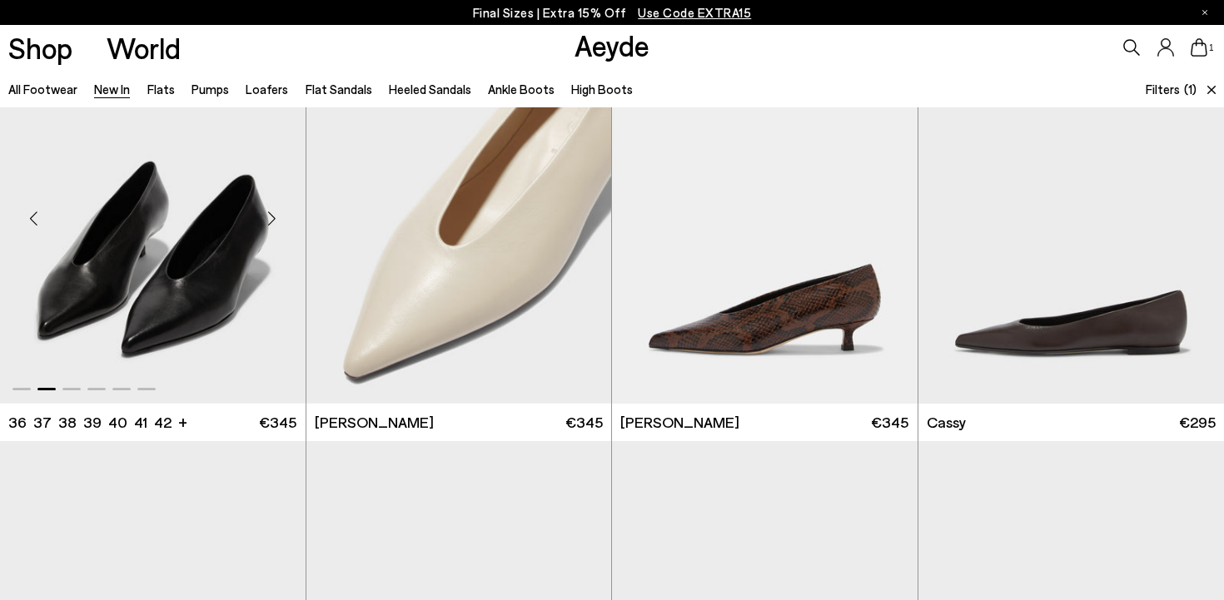
click at [278, 220] on div "Next slide" at bounding box center [272, 219] width 50 height 50
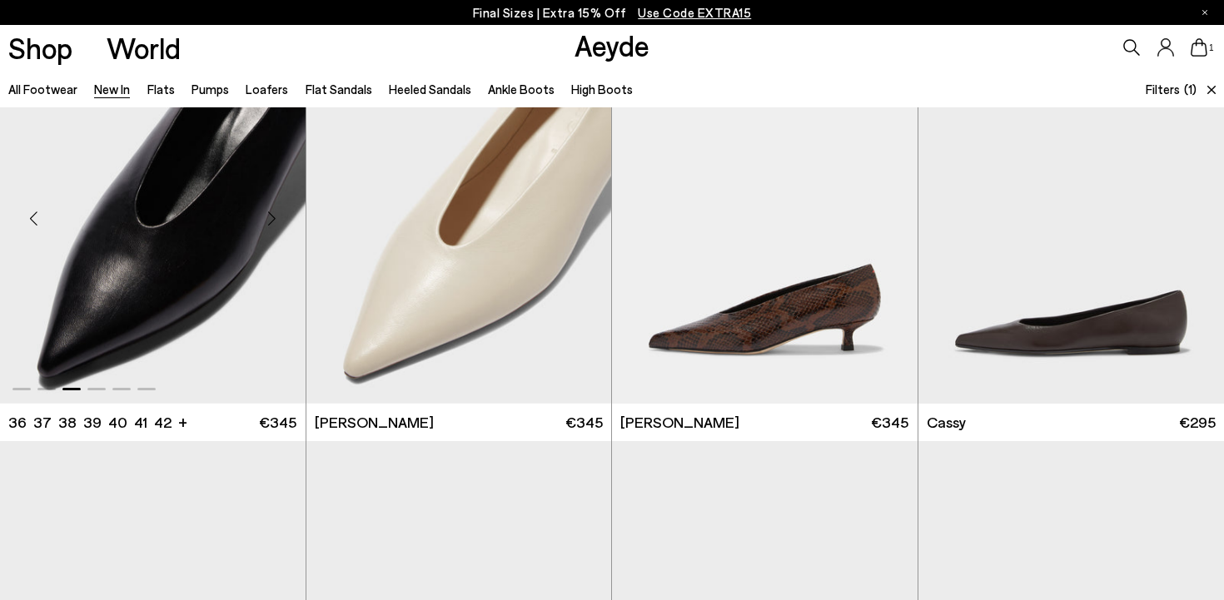
click at [278, 220] on div "Next slide" at bounding box center [272, 219] width 50 height 50
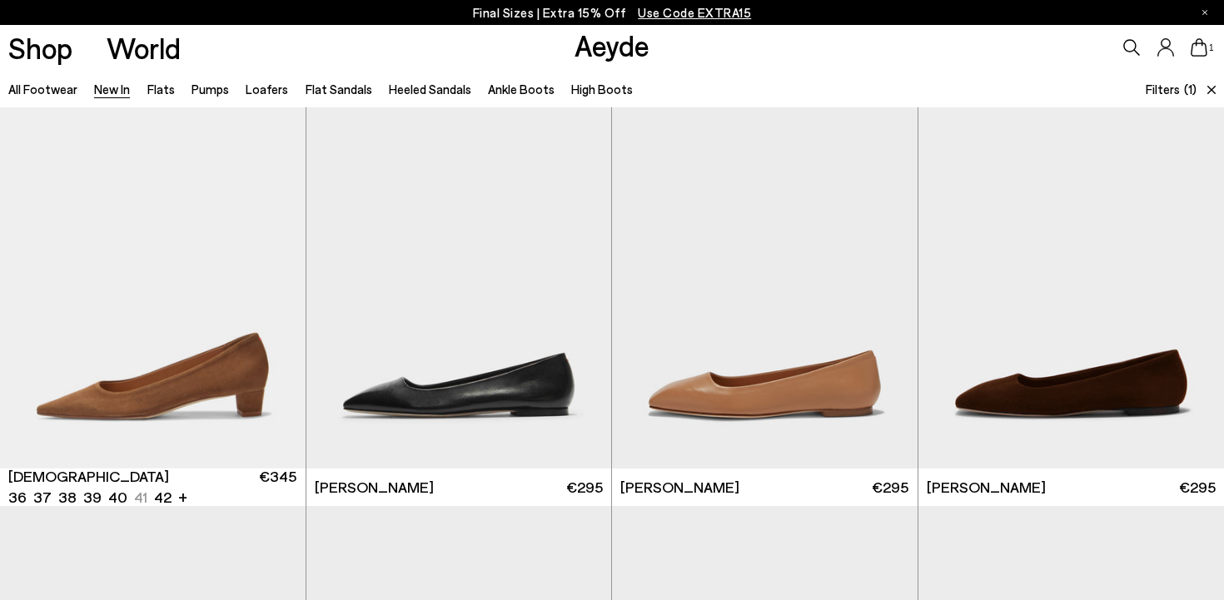
scroll to position [7181, 0]
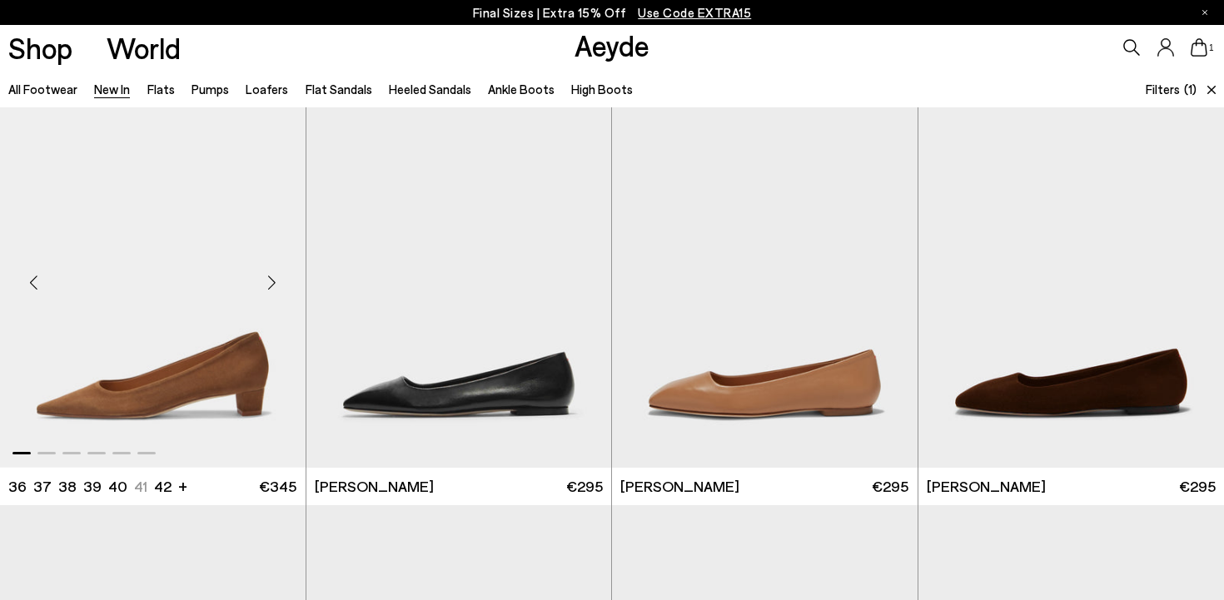
click at [273, 281] on div "Next slide" at bounding box center [272, 282] width 50 height 50
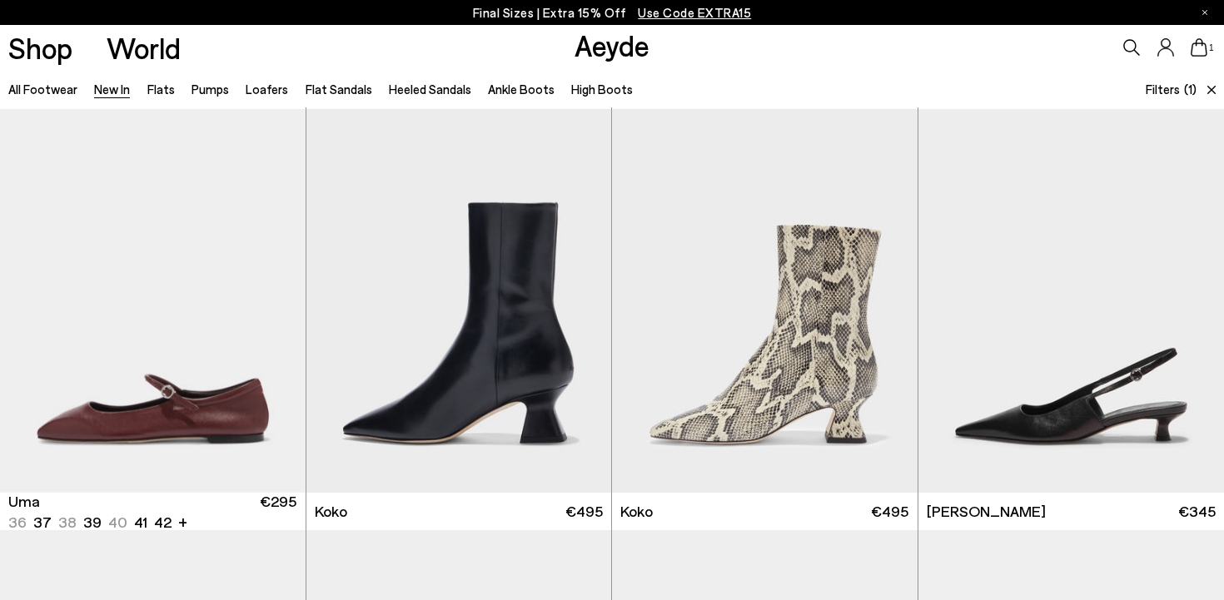
scroll to position [7998, 0]
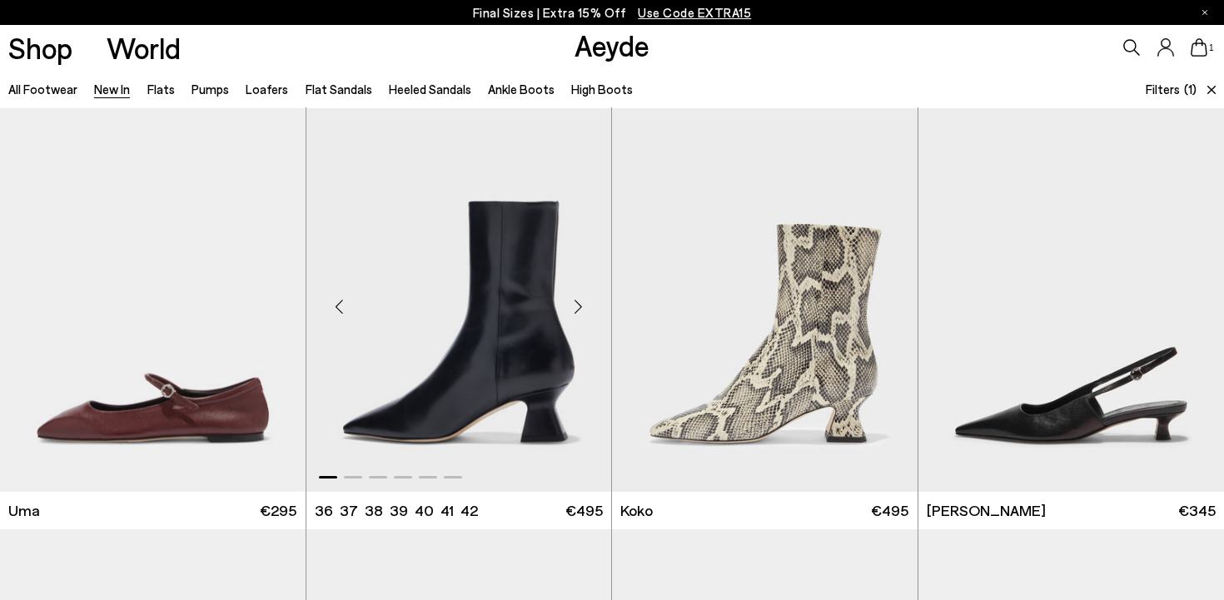
click at [581, 304] on div "Next slide" at bounding box center [578, 307] width 50 height 50
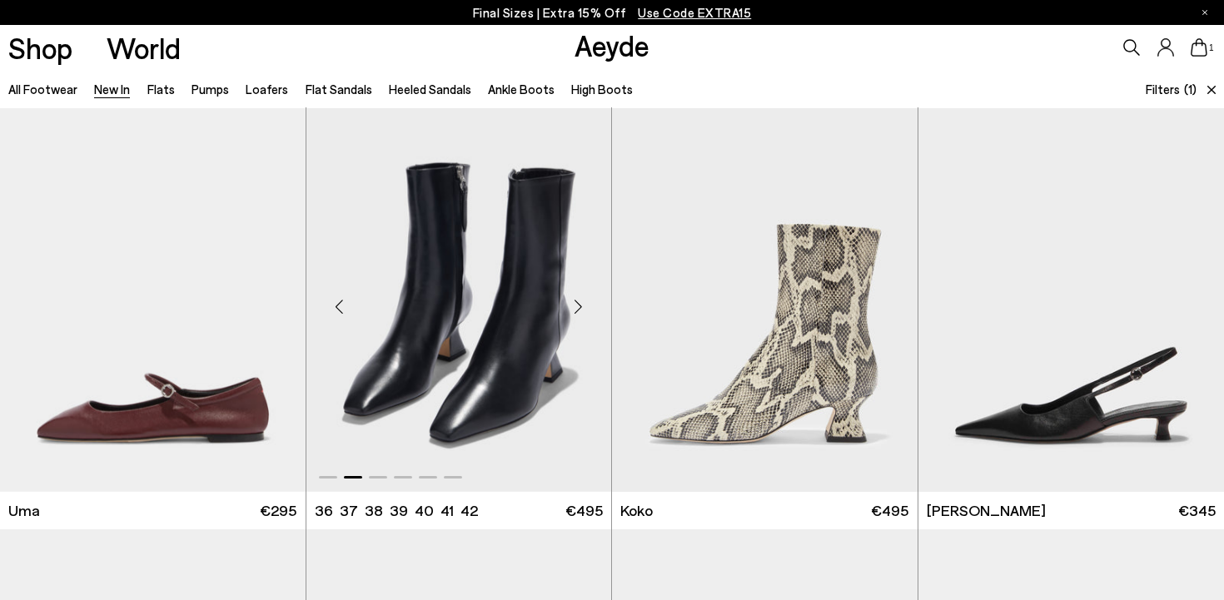
click at [581, 304] on div "Next slide" at bounding box center [578, 307] width 50 height 50
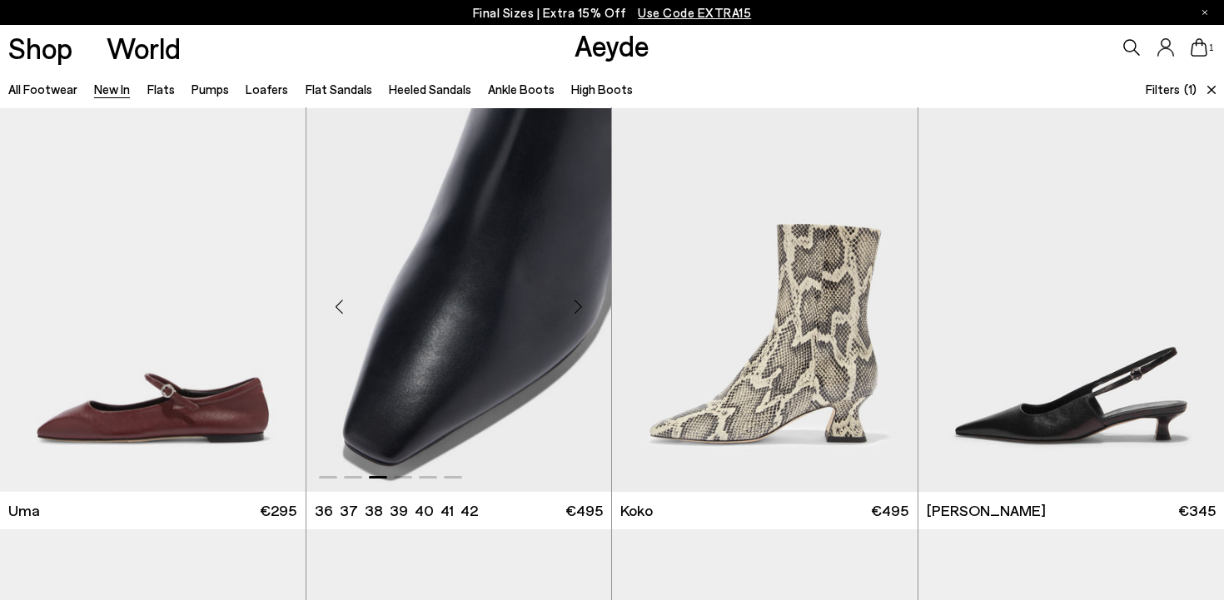
click at [581, 304] on div "Next slide" at bounding box center [578, 307] width 50 height 50
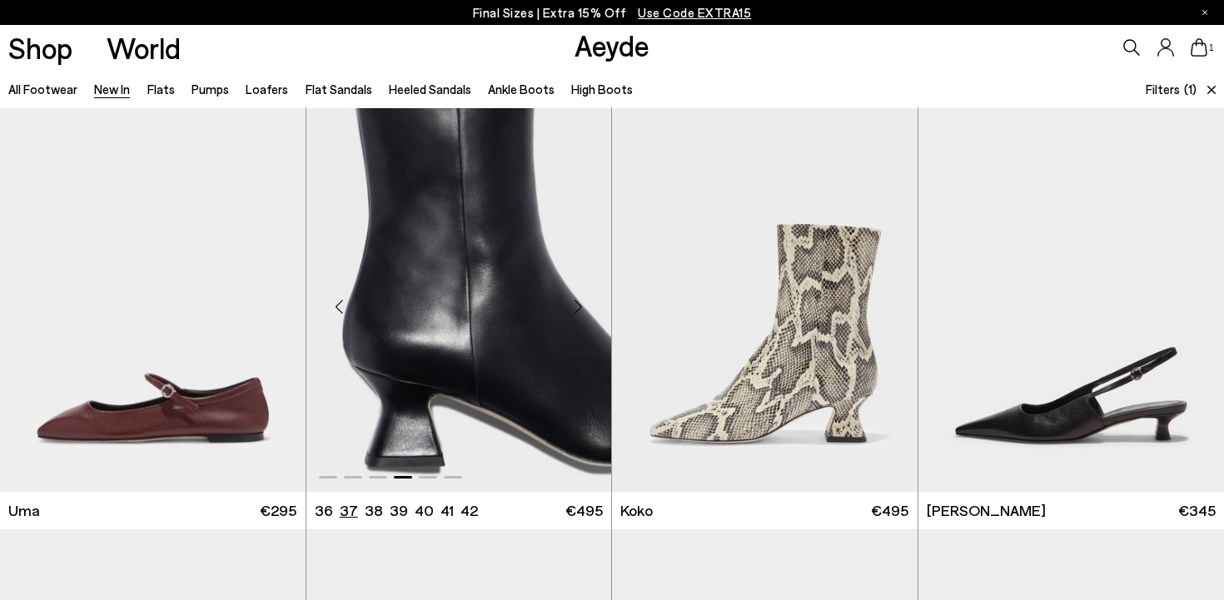
click at [344, 514] on li "37" at bounding box center [349, 510] width 18 height 21
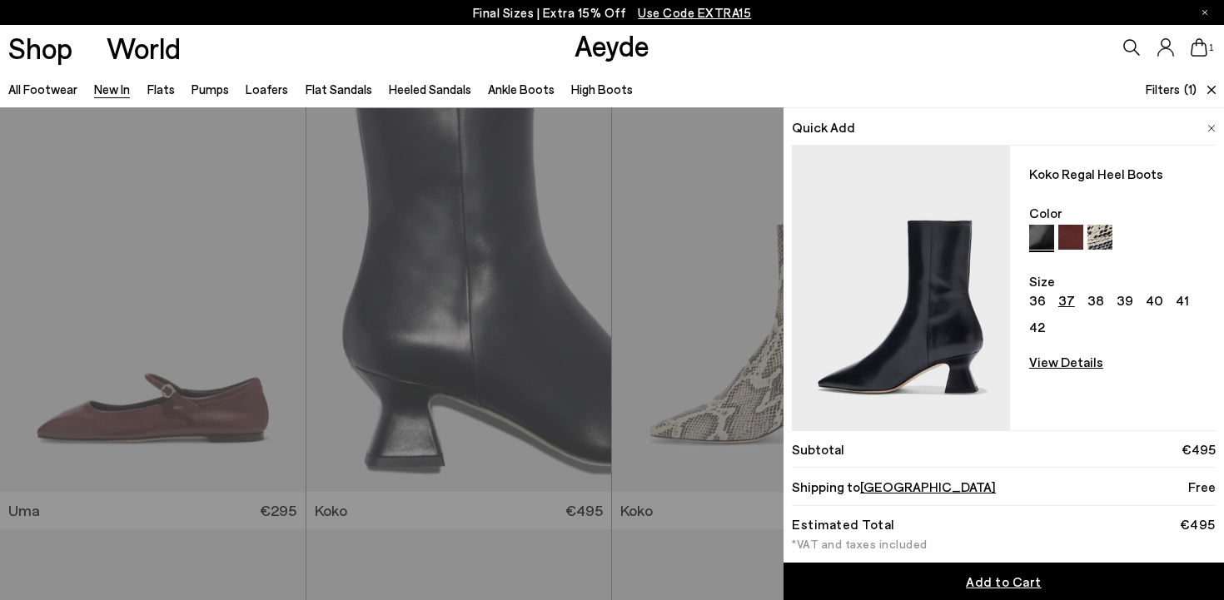
click at [907, 586] on span "Add to Cart" at bounding box center [1004, 582] width 76 height 16
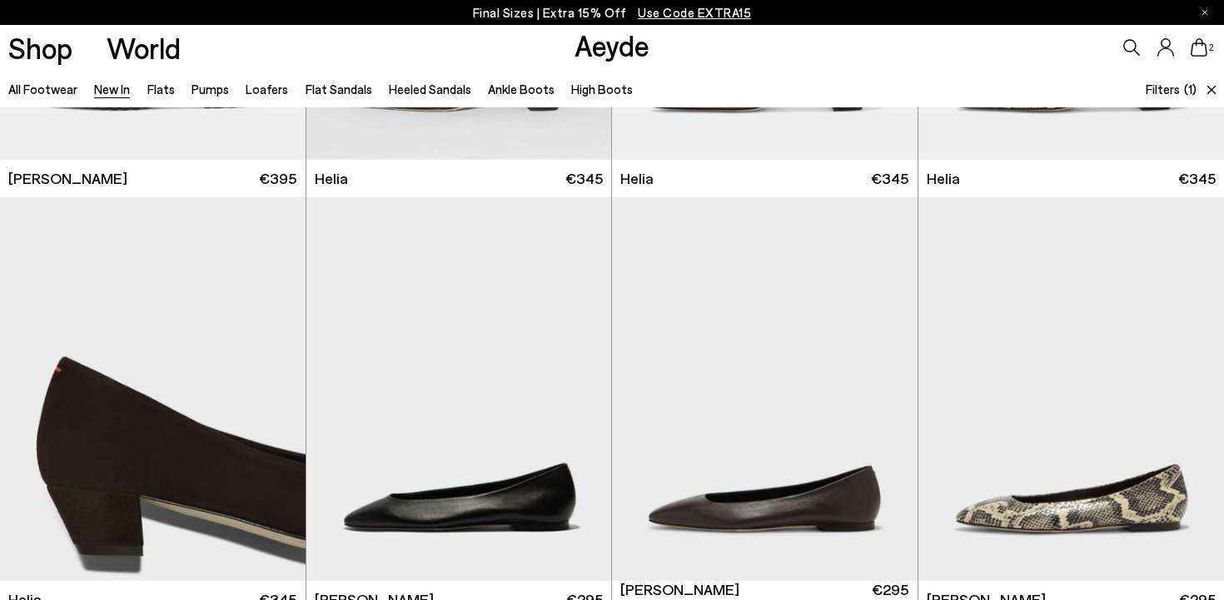
scroll to position [1391, 0]
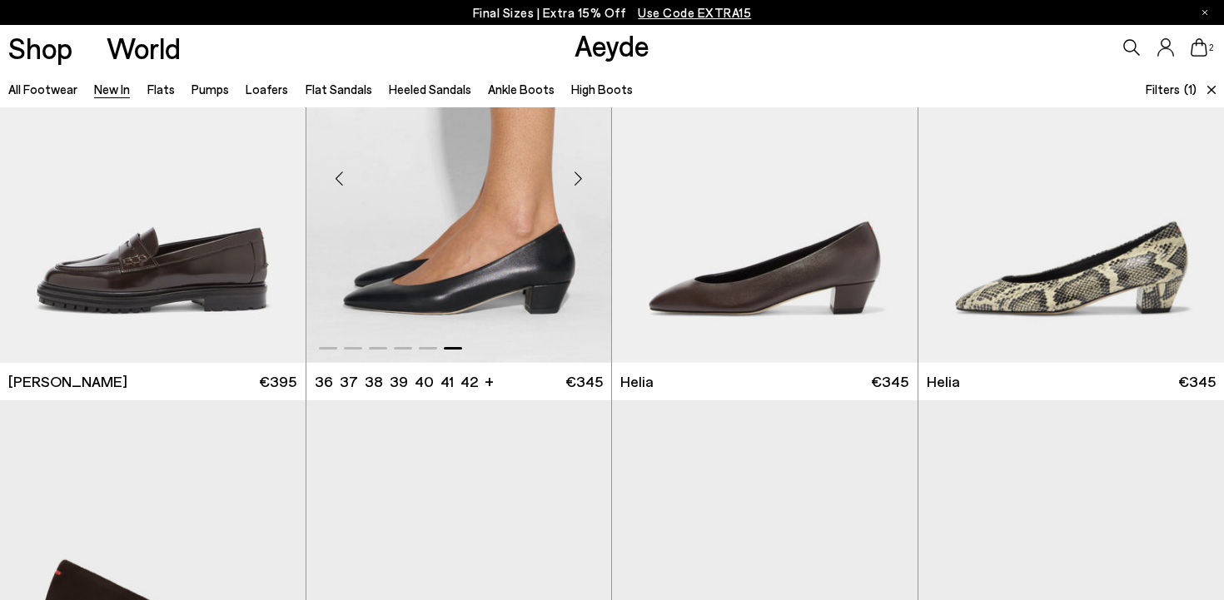
click at [576, 180] on div "Next slide" at bounding box center [578, 178] width 50 height 50
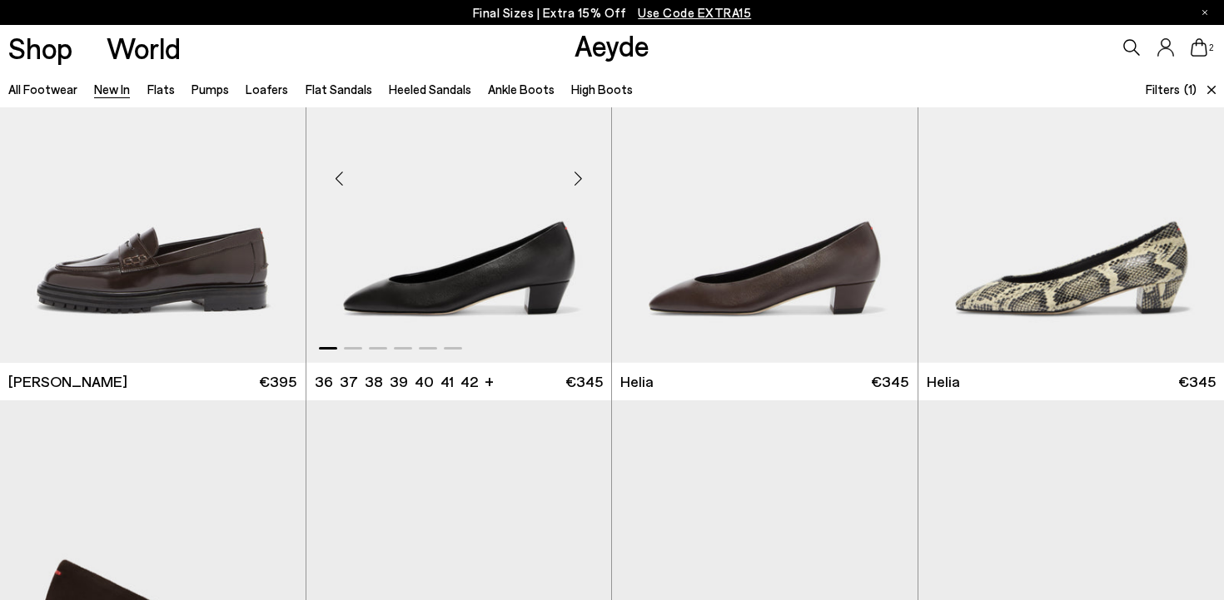
click at [576, 180] on div "Next slide" at bounding box center [578, 178] width 50 height 50
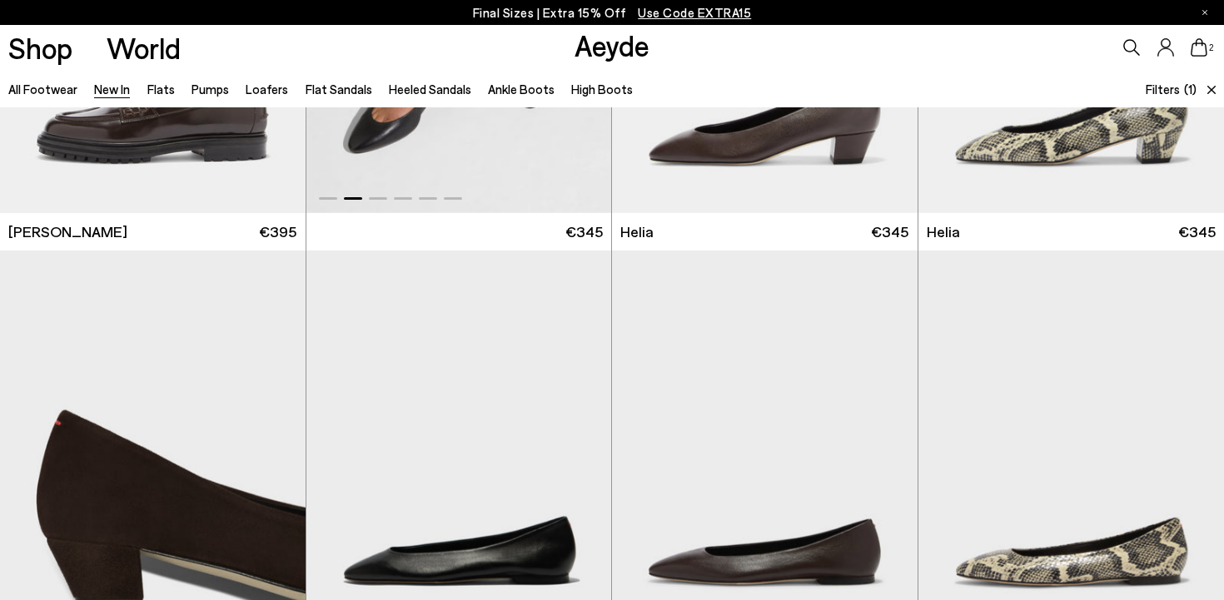
scroll to position [1631, 0]
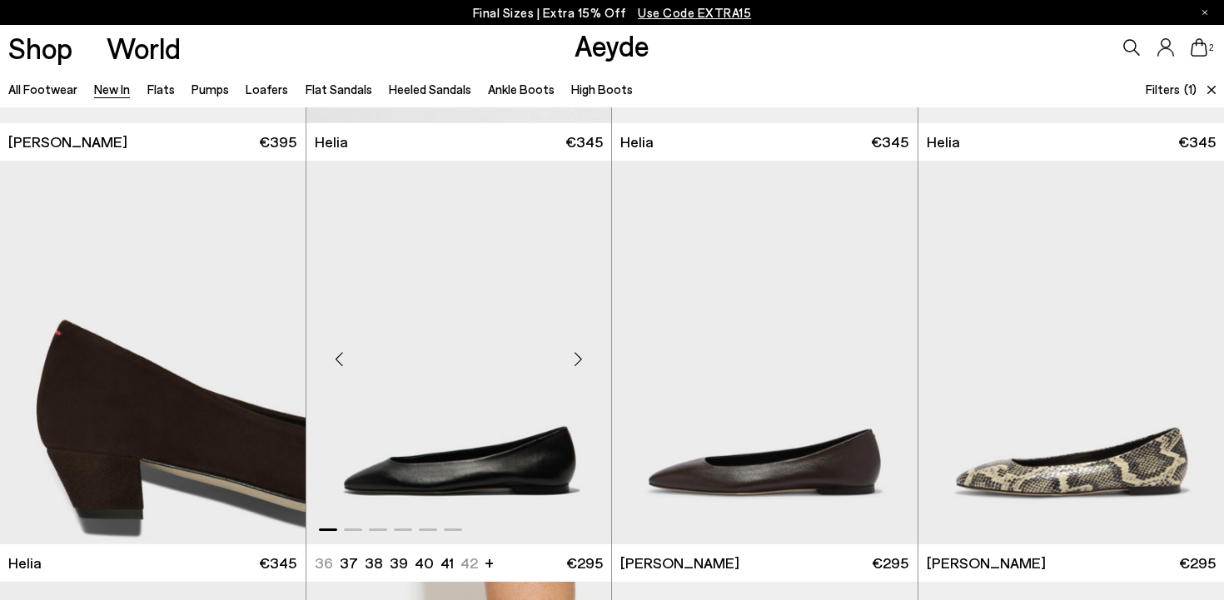
click at [581, 356] on div "Next slide" at bounding box center [578, 360] width 50 height 50
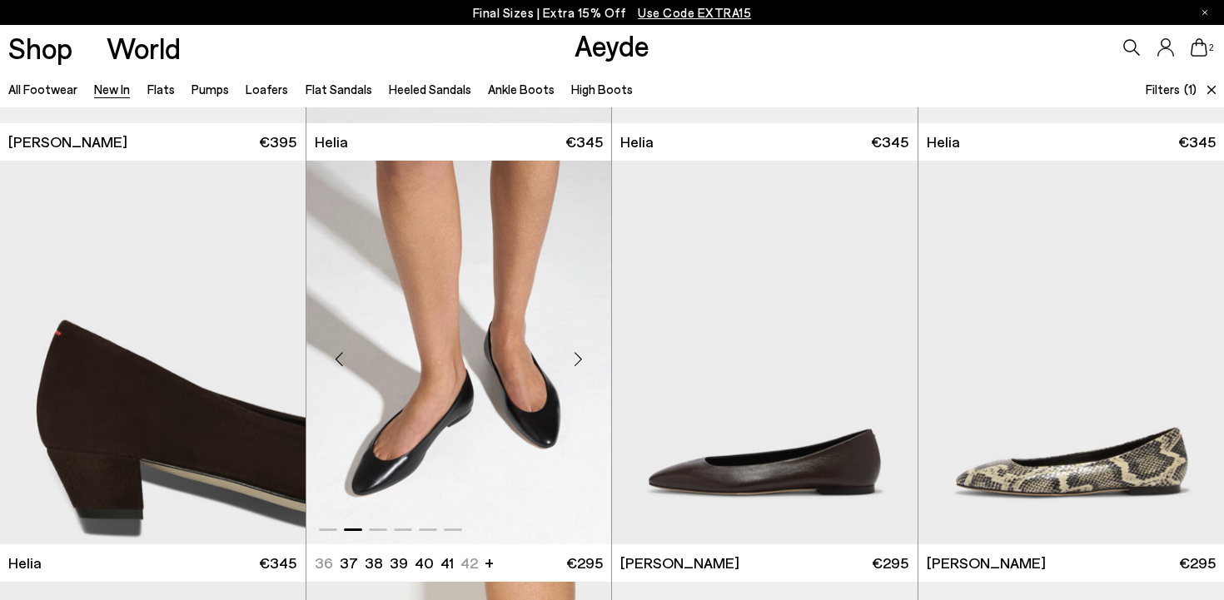
click at [581, 356] on div "Next slide" at bounding box center [578, 360] width 50 height 50
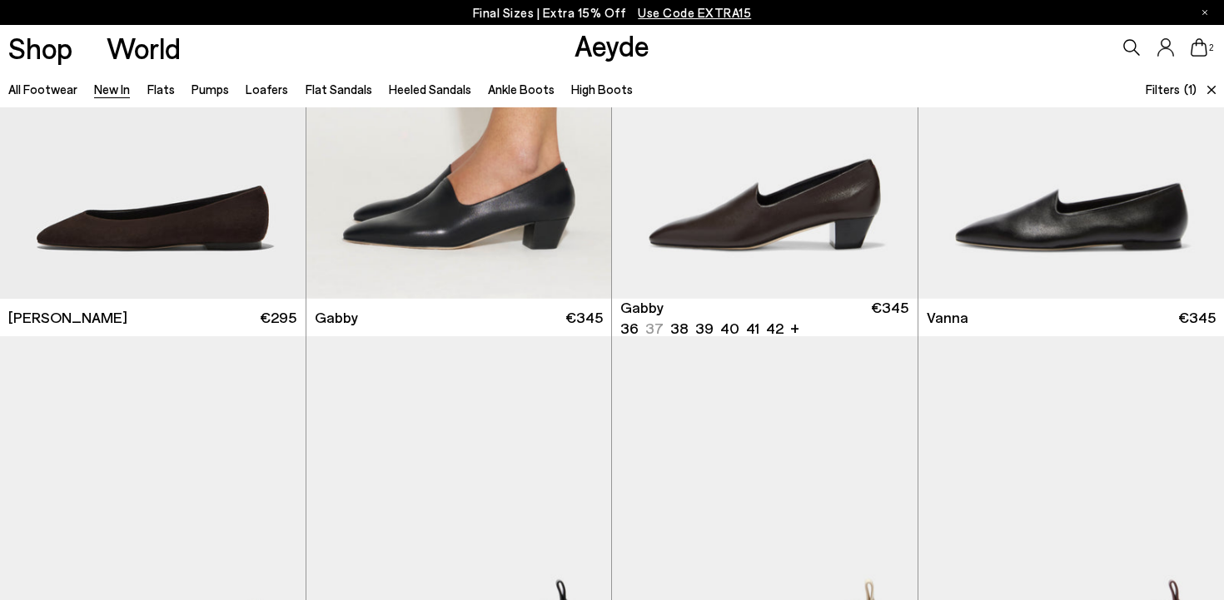
scroll to position [2265, 0]
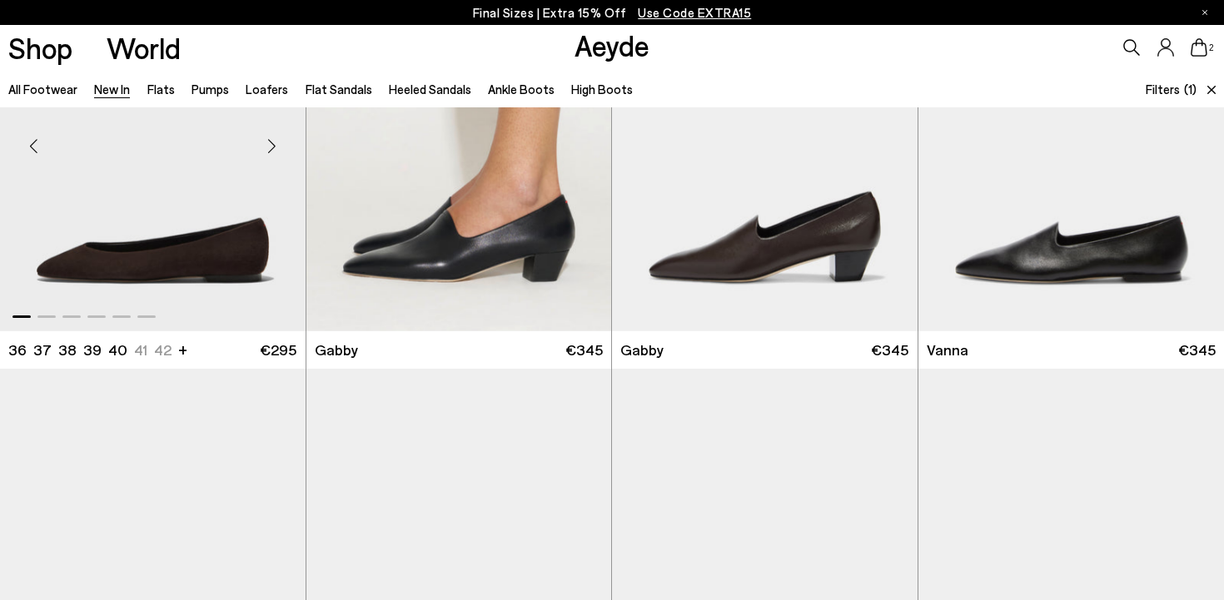
click at [276, 146] on div "Next slide" at bounding box center [272, 147] width 50 height 50
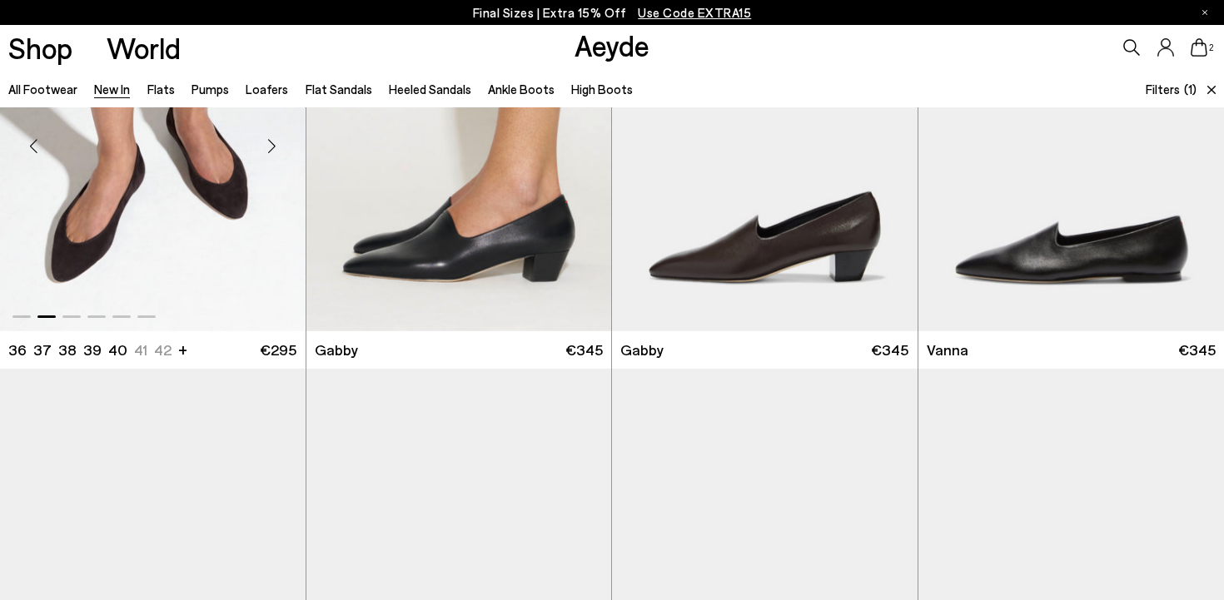
click at [276, 147] on div "Next slide" at bounding box center [272, 147] width 50 height 50
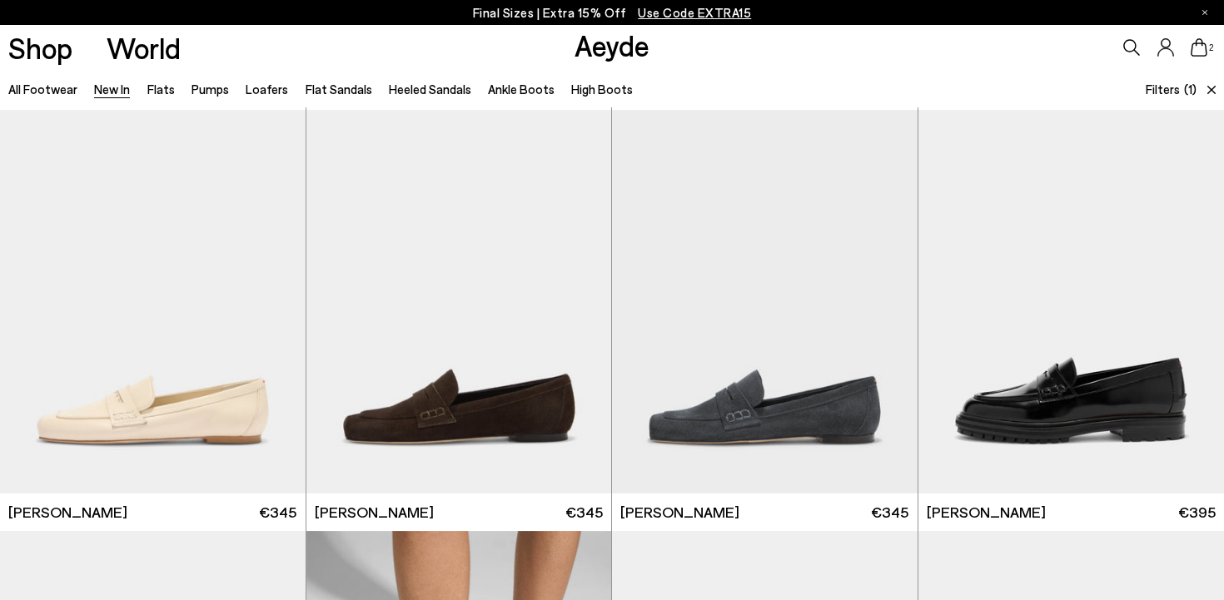
scroll to position [768, 0]
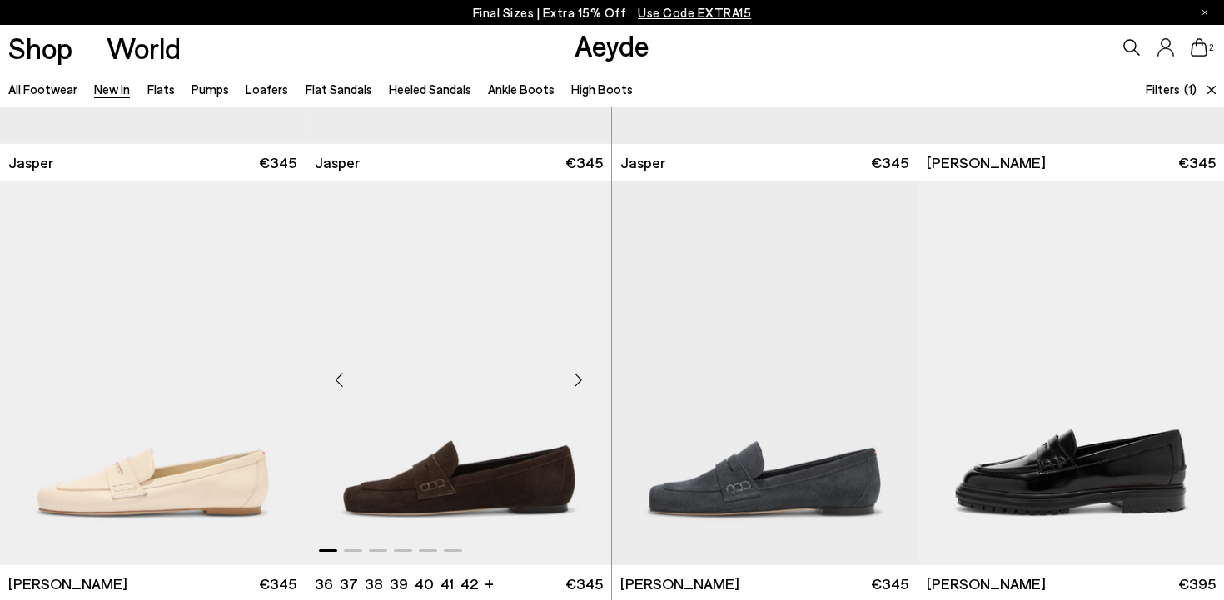
click at [575, 385] on div "Next slide" at bounding box center [578, 380] width 50 height 50
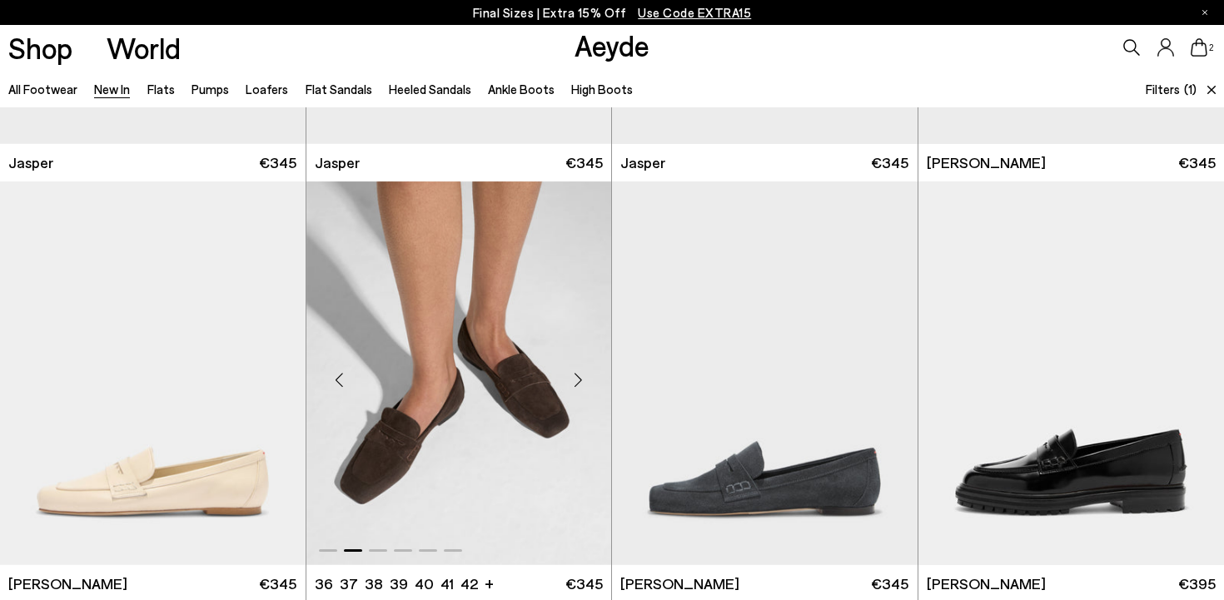
click at [575, 385] on div "Next slide" at bounding box center [578, 380] width 50 height 50
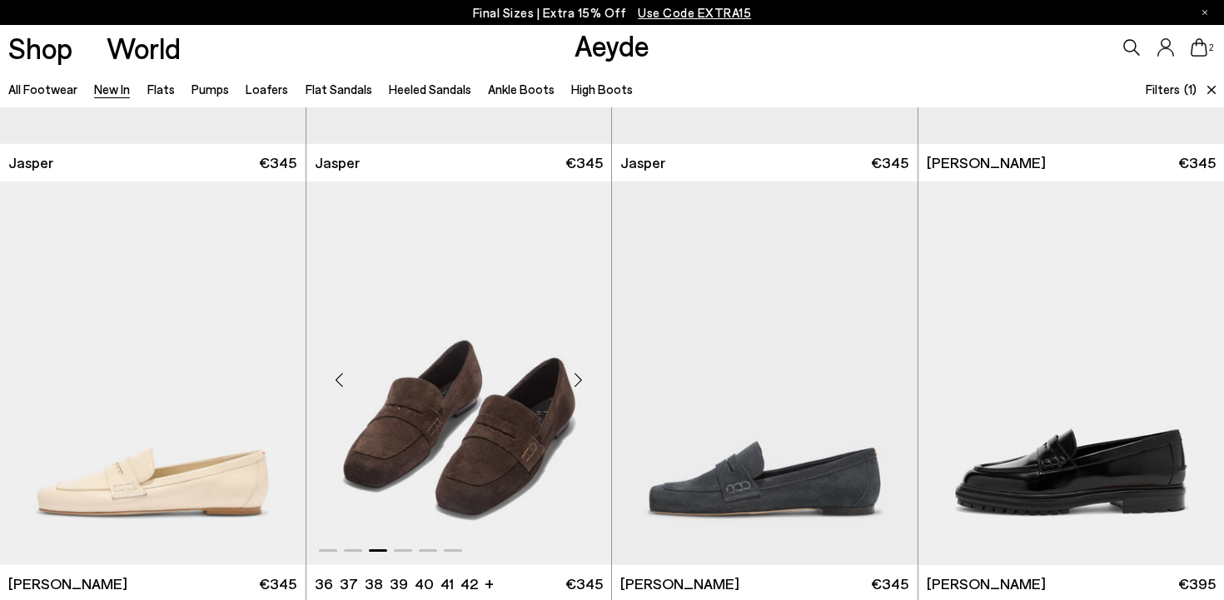
click at [574, 381] on div "Next slide" at bounding box center [578, 380] width 50 height 50
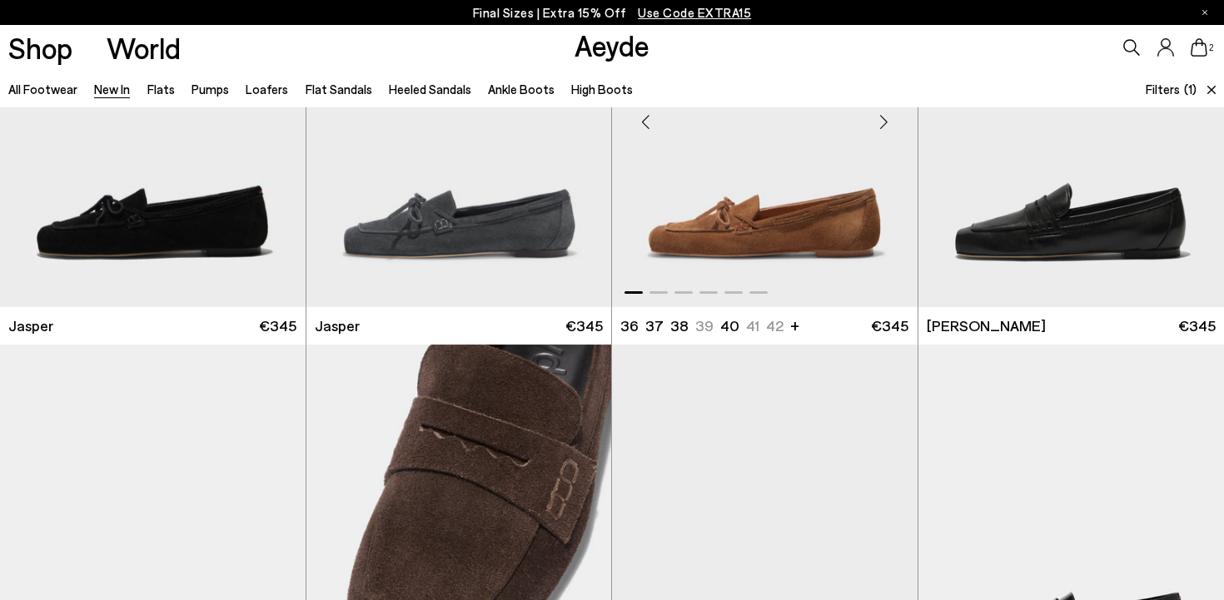
scroll to position [444, 0]
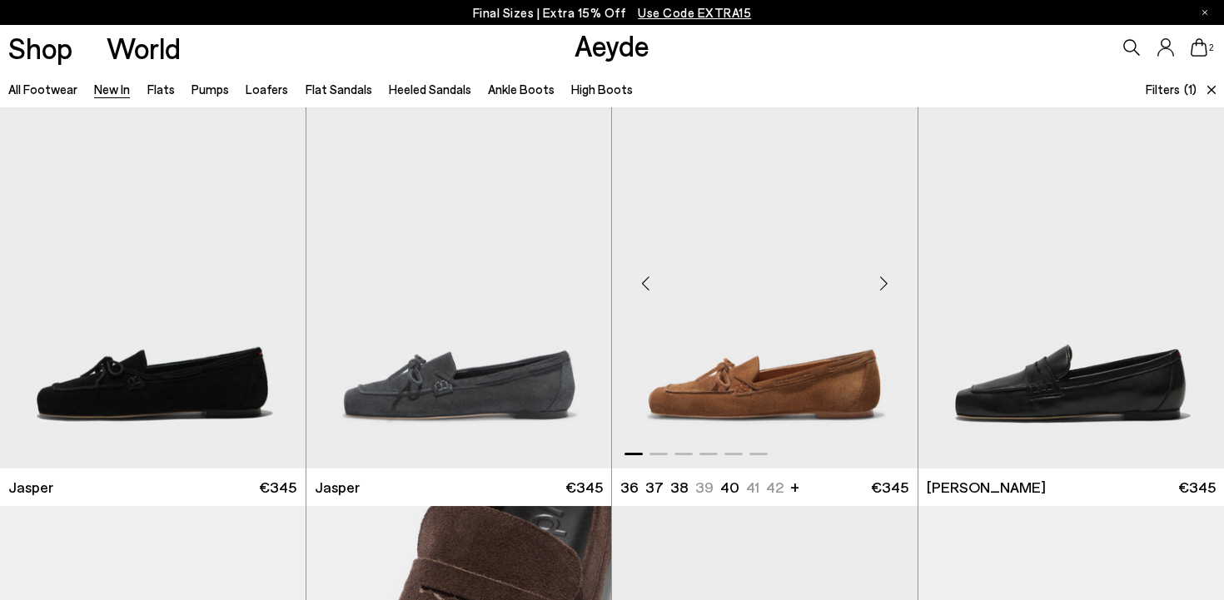
click at [888, 283] on div "Next slide" at bounding box center [884, 283] width 50 height 50
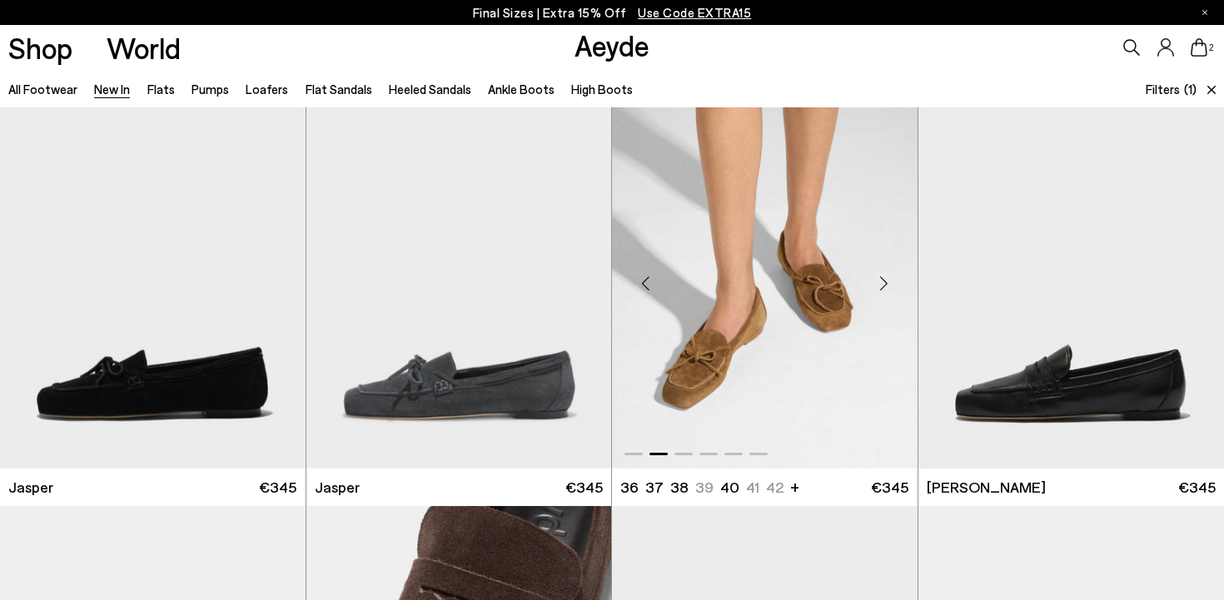
click at [886, 281] on div "Next slide" at bounding box center [884, 283] width 50 height 50
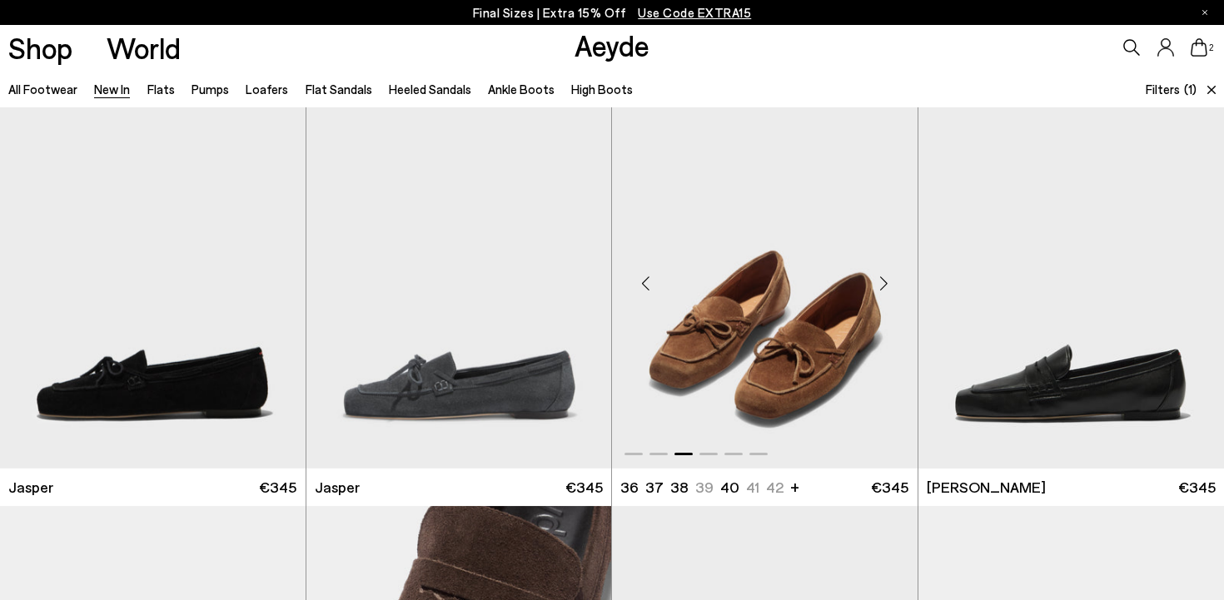
click at [886, 281] on div "Next slide" at bounding box center [884, 283] width 50 height 50
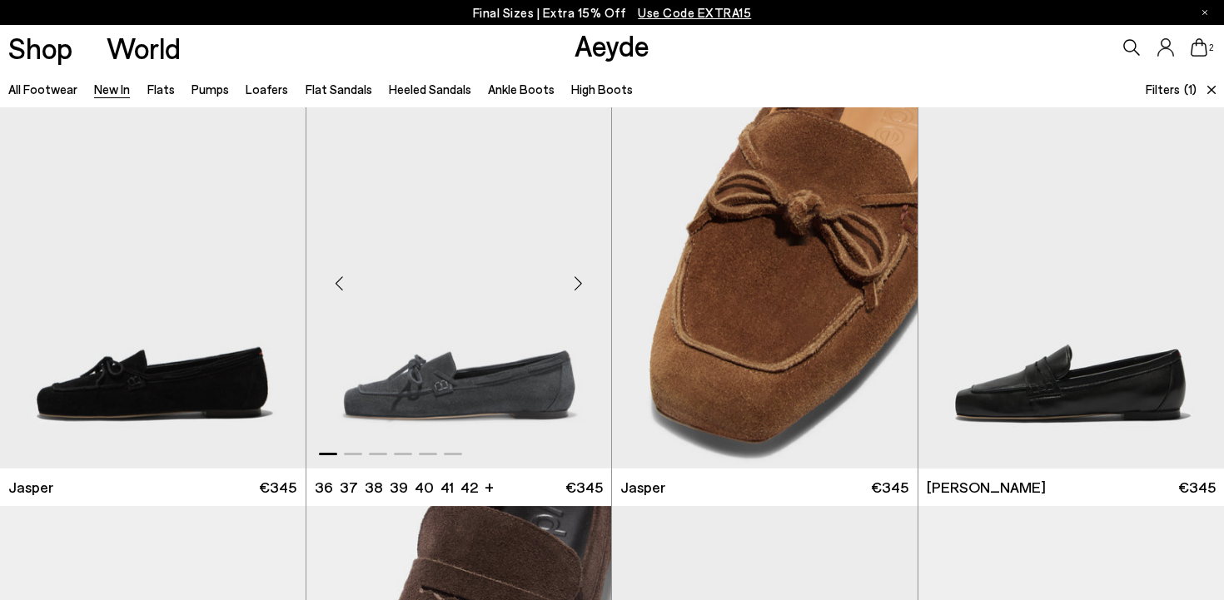
click at [581, 284] on div "Next slide" at bounding box center [578, 283] width 50 height 50
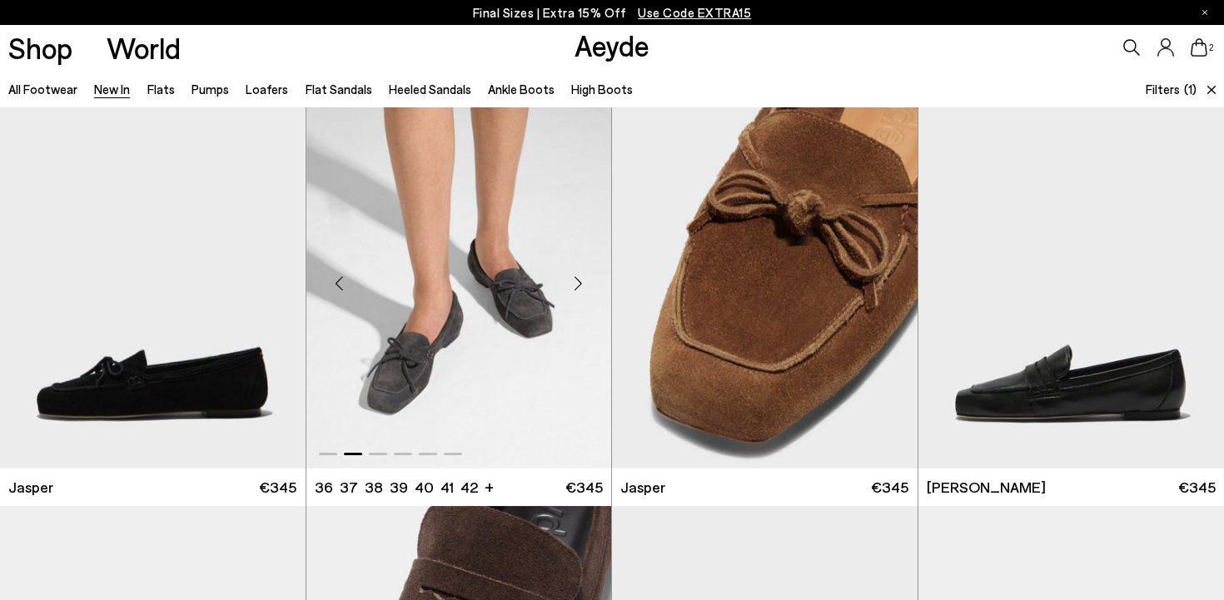
click at [581, 284] on div "Next slide" at bounding box center [578, 283] width 50 height 50
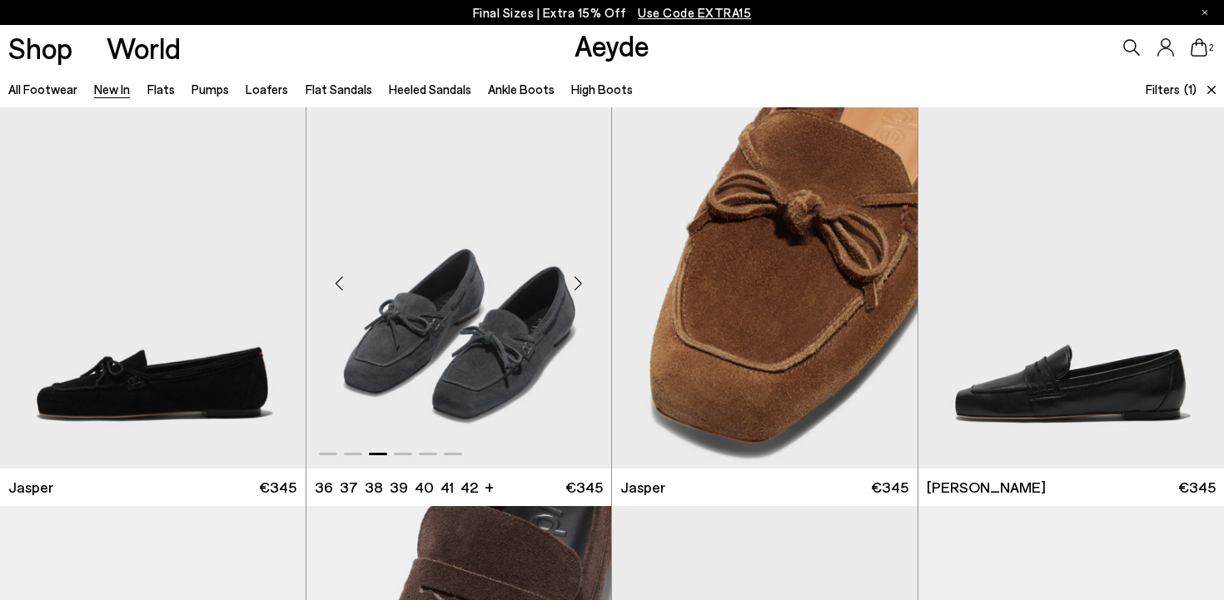
click at [581, 284] on div "Next slide" at bounding box center [578, 283] width 50 height 50
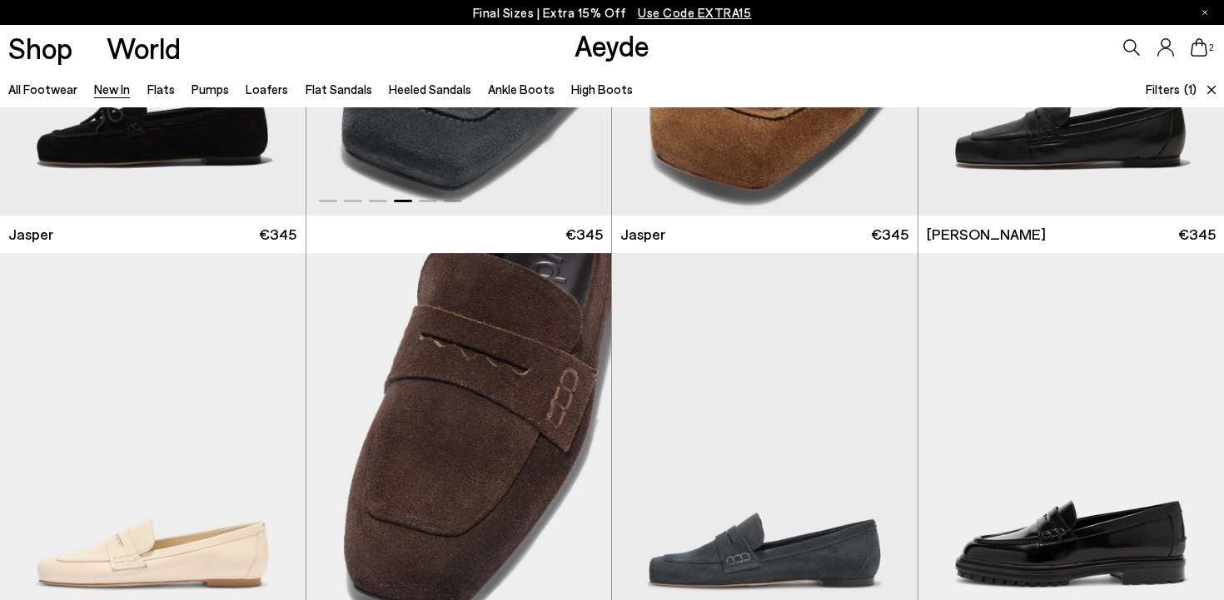
scroll to position [733, 0]
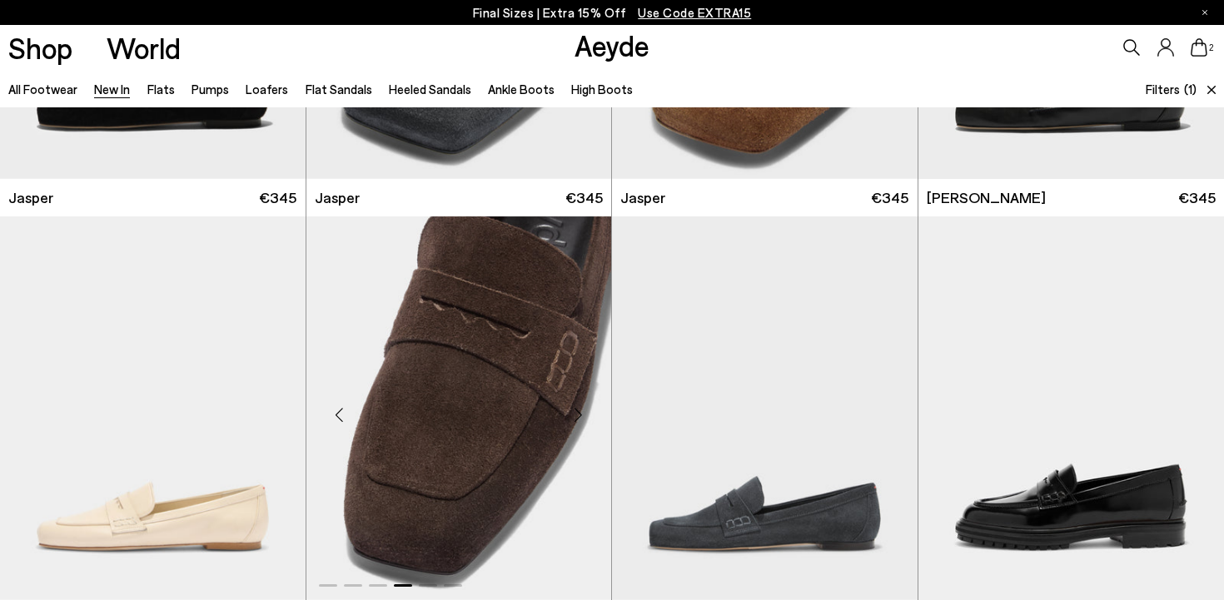
click at [335, 411] on div "Previous slide" at bounding box center [340, 415] width 50 height 50
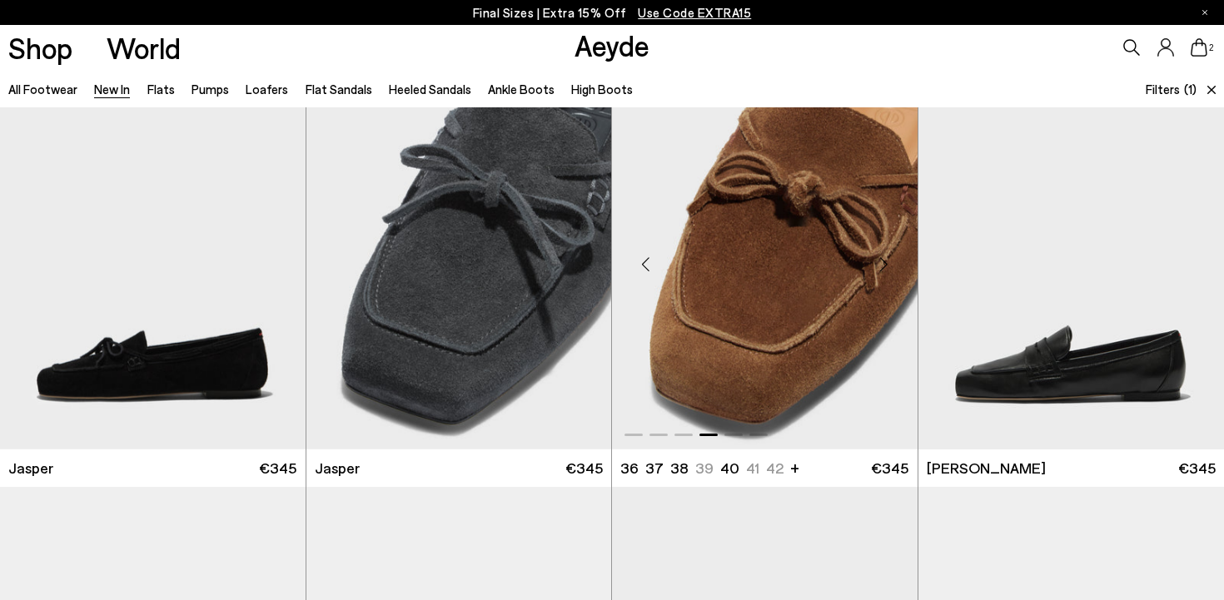
scroll to position [478, 0]
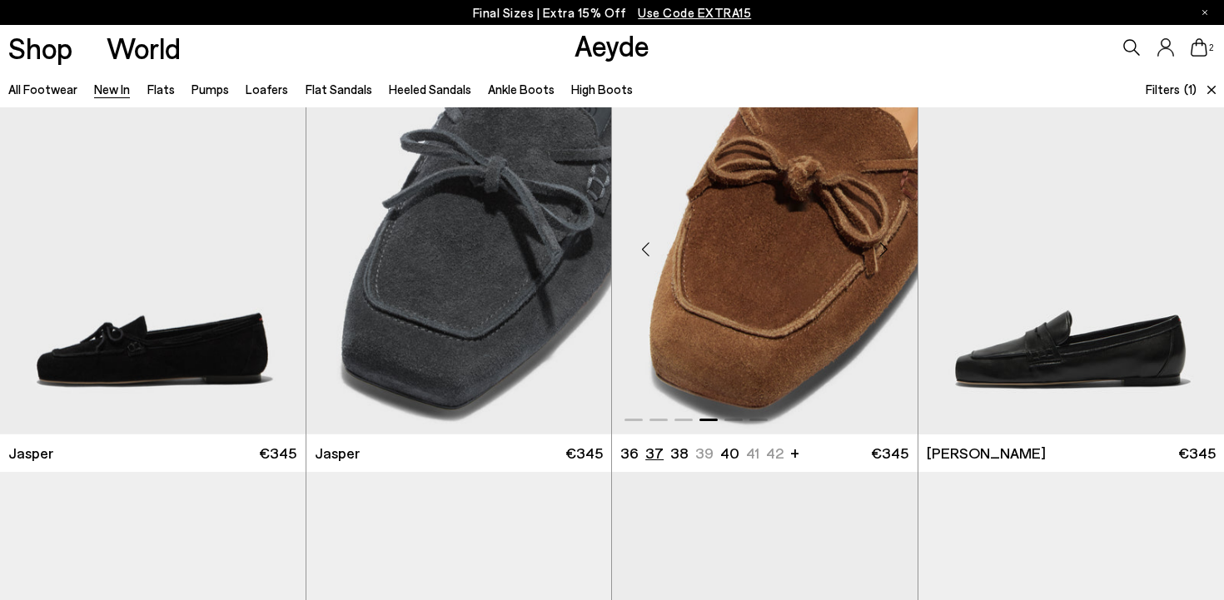
click at [655, 455] on li "37" at bounding box center [654, 453] width 18 height 21
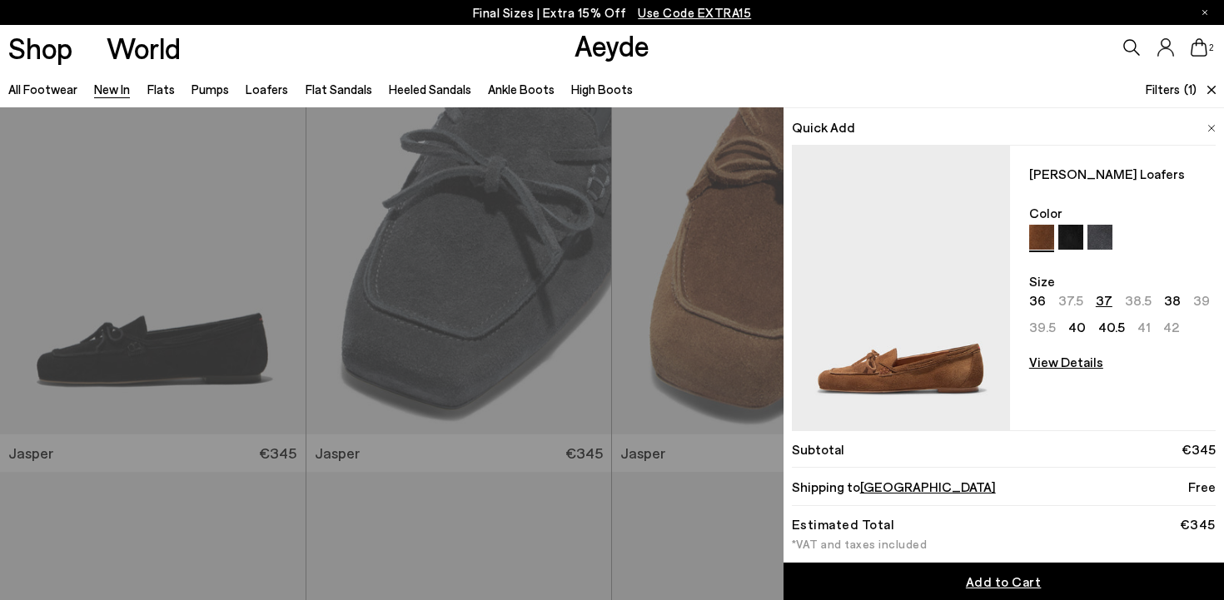
click at [907, 580] on span "Add to Cart" at bounding box center [1004, 582] width 76 height 16
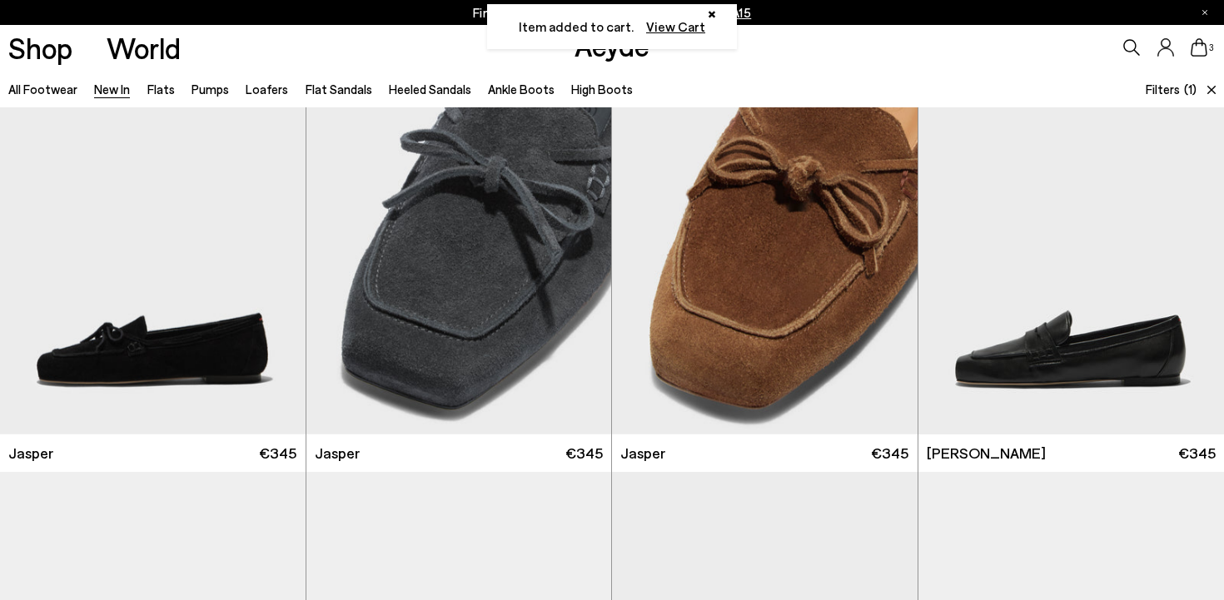
click at [907, 51] on icon at bounding box center [1198, 47] width 17 height 18
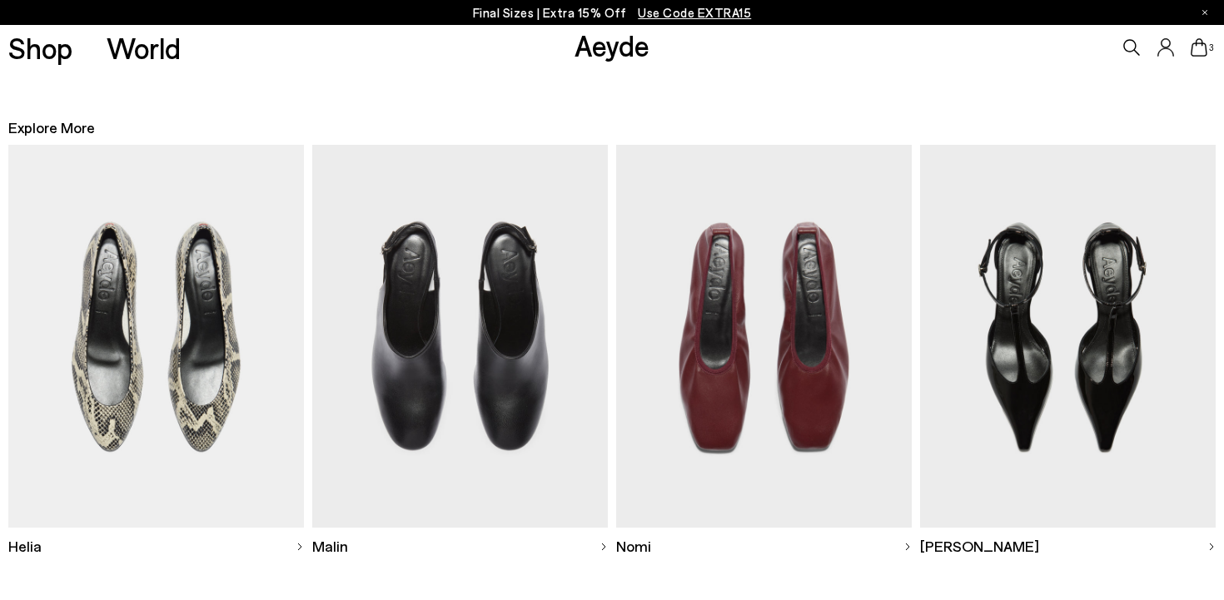
scroll to position [1228, 0]
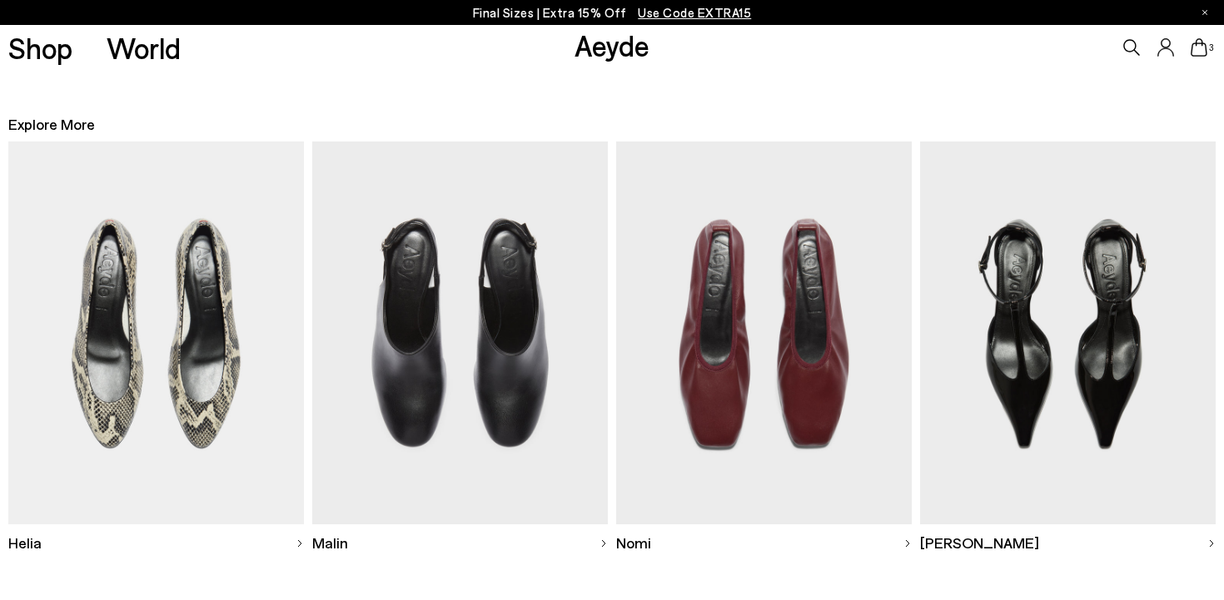
click at [550, 372] on img at bounding box center [459, 334] width 295 height 384
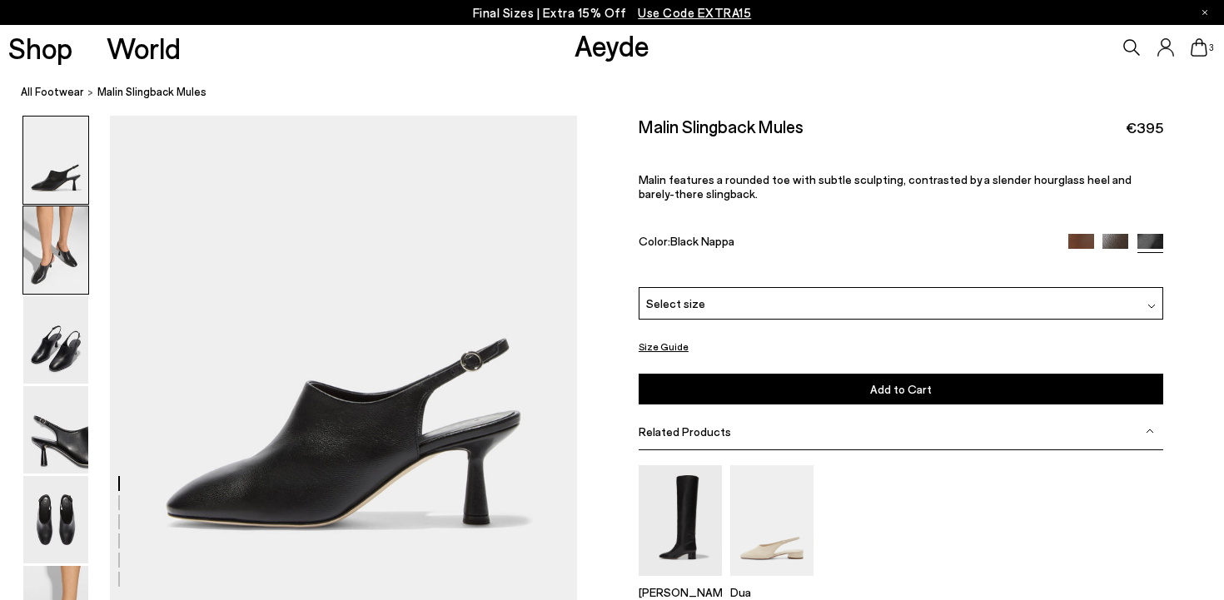
click at [67, 265] on img at bounding box center [55, 249] width 65 height 87
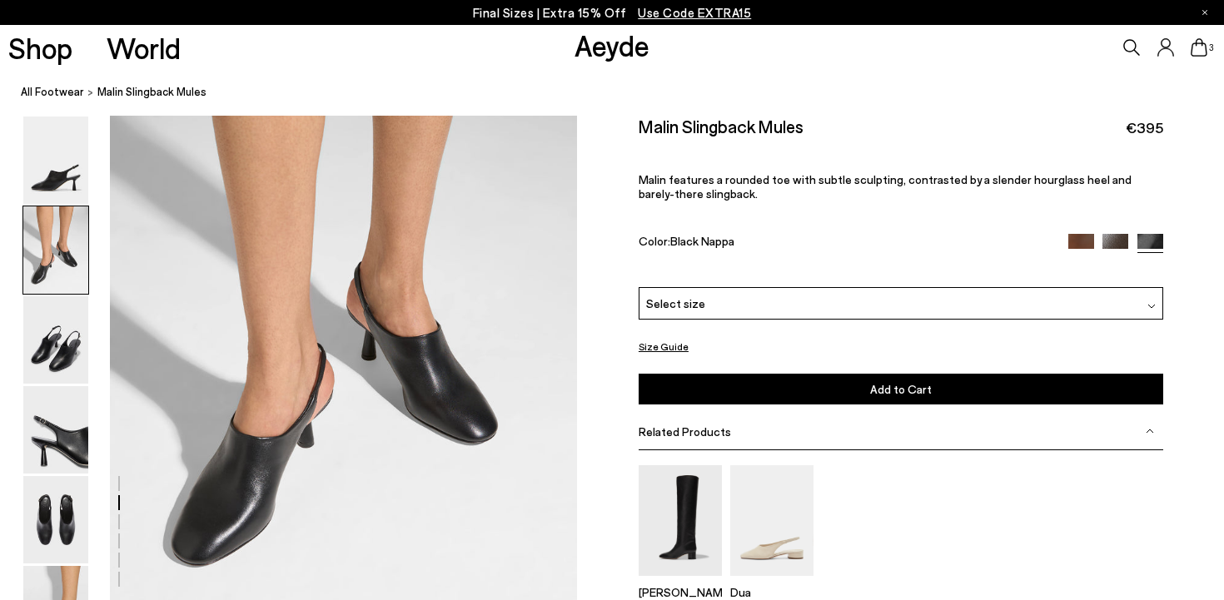
scroll to position [593, 0]
click at [68, 359] on img at bounding box center [55, 339] width 65 height 87
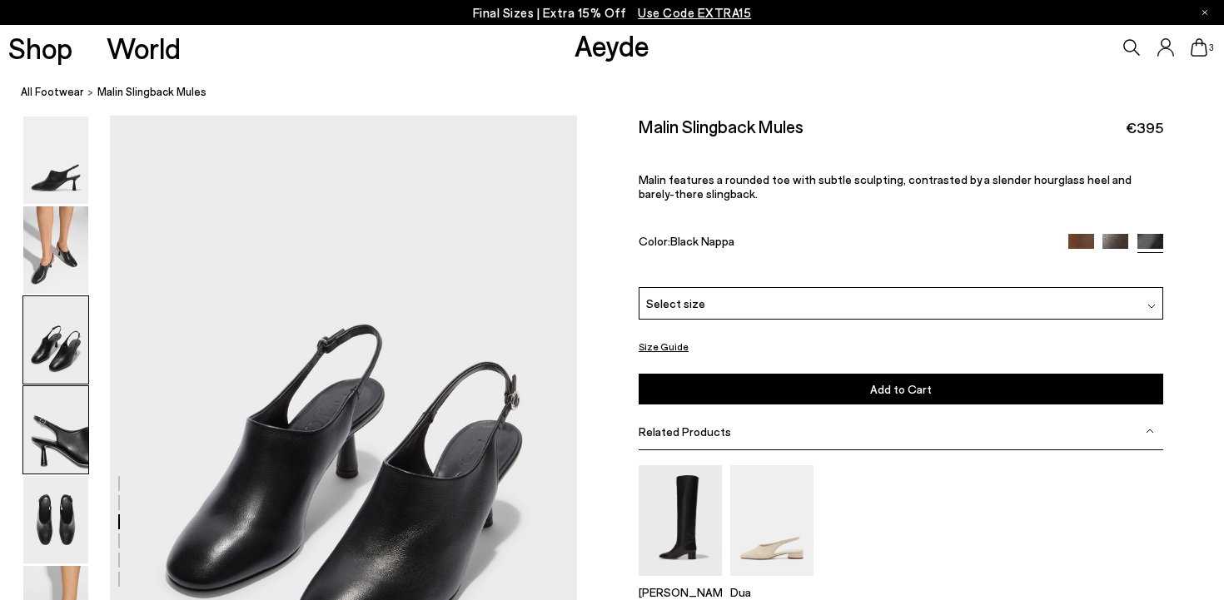
click at [67, 422] on img at bounding box center [55, 429] width 65 height 87
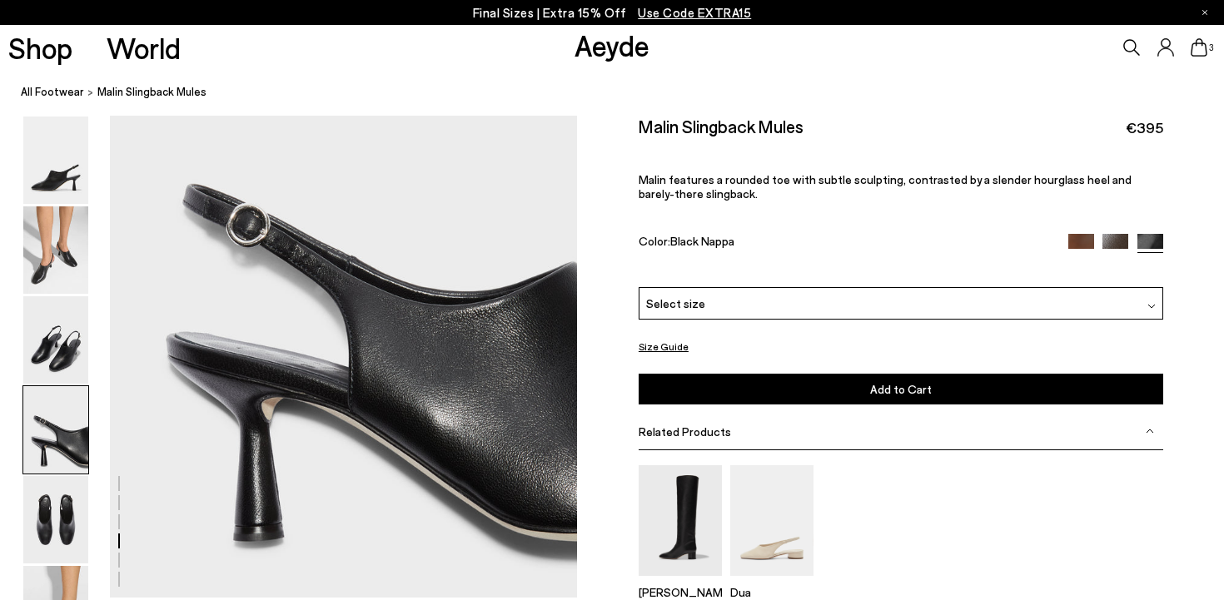
scroll to position [1914, 0]
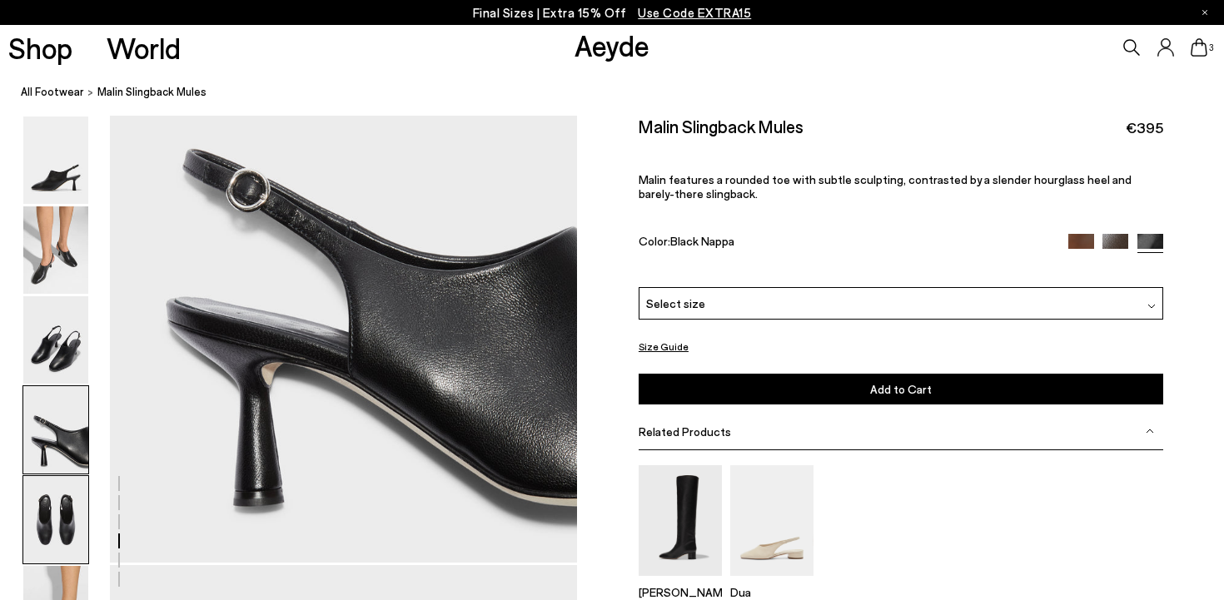
click at [60, 492] on img at bounding box center [55, 519] width 65 height 87
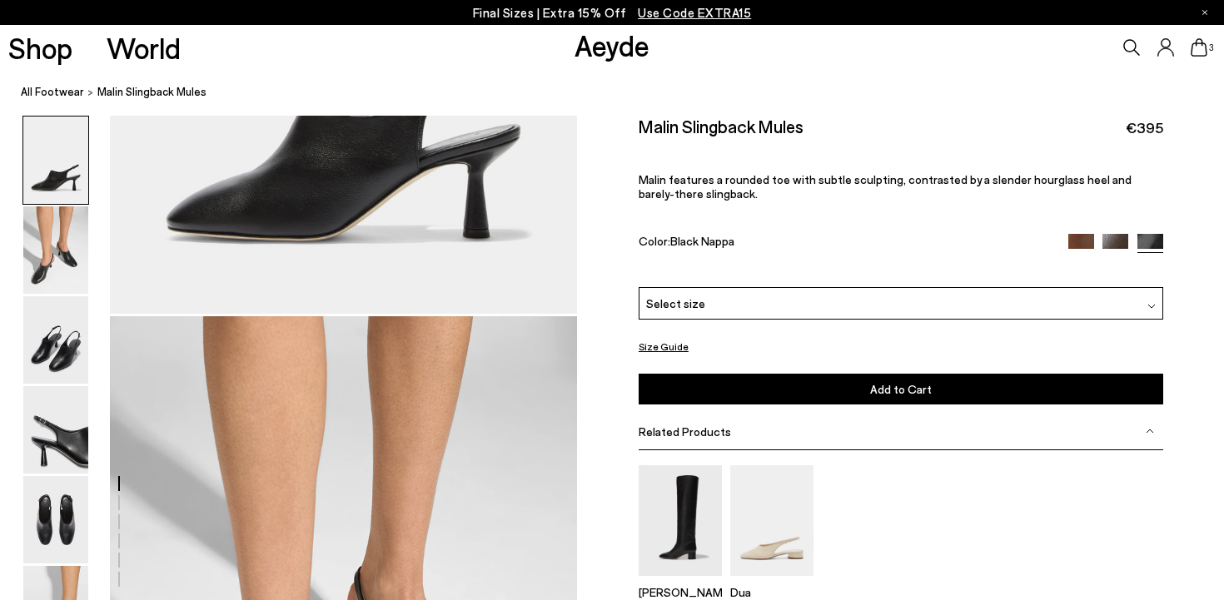
scroll to position [0, 0]
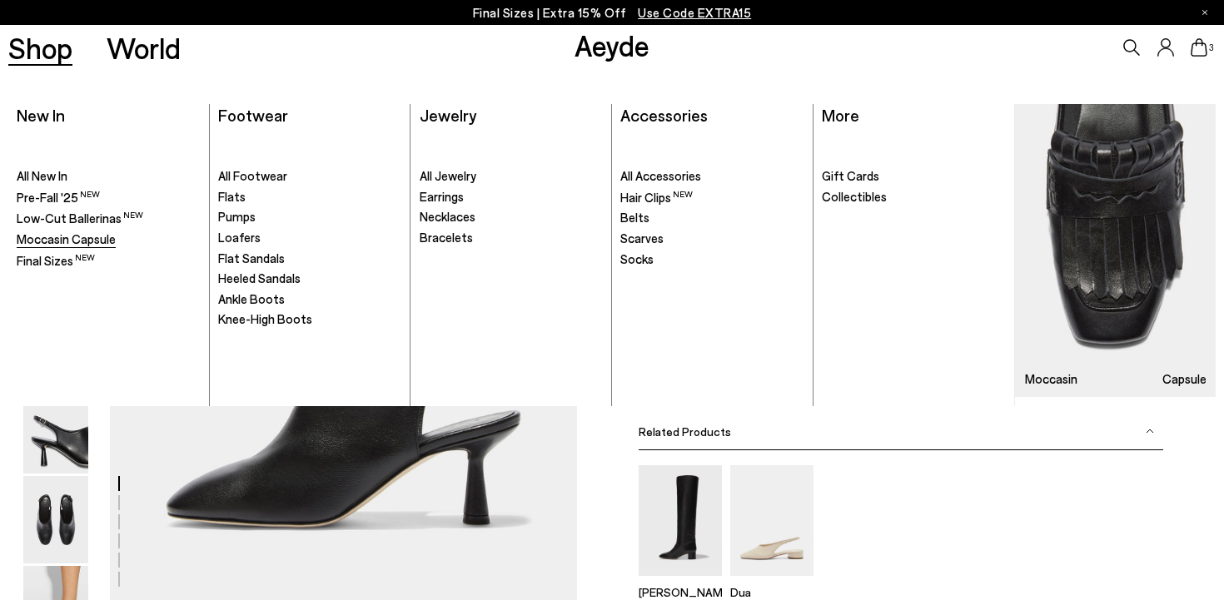
click at [61, 234] on span "Moccasin Capsule" at bounding box center [66, 238] width 99 height 15
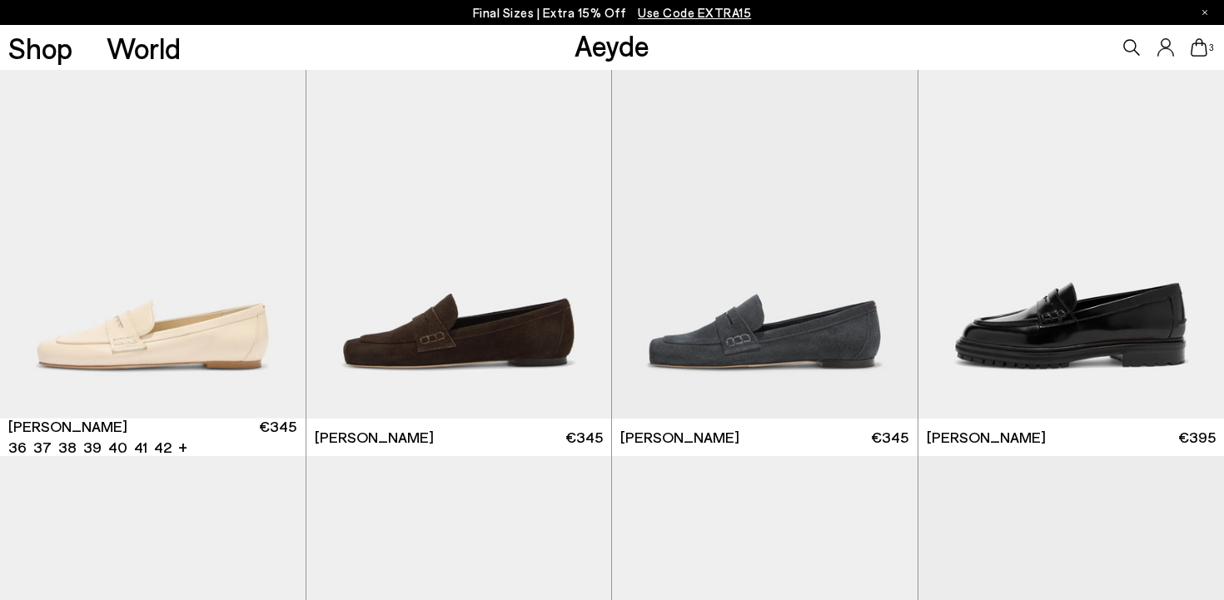
scroll to position [1196, 0]
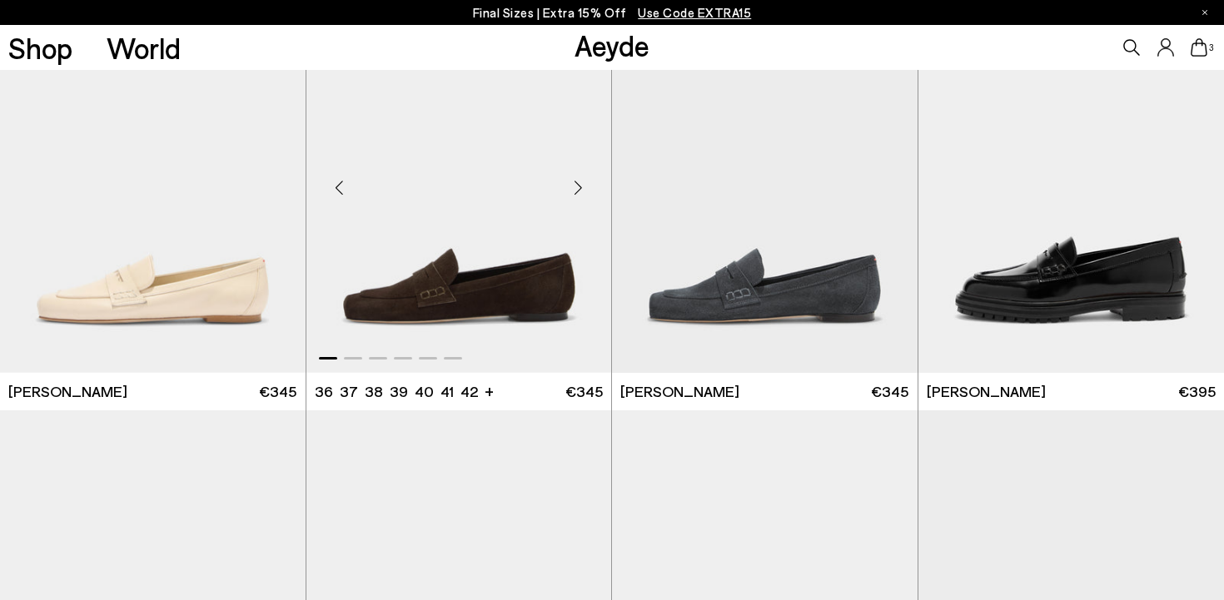
click at [572, 190] on div "Next slide" at bounding box center [578, 187] width 50 height 50
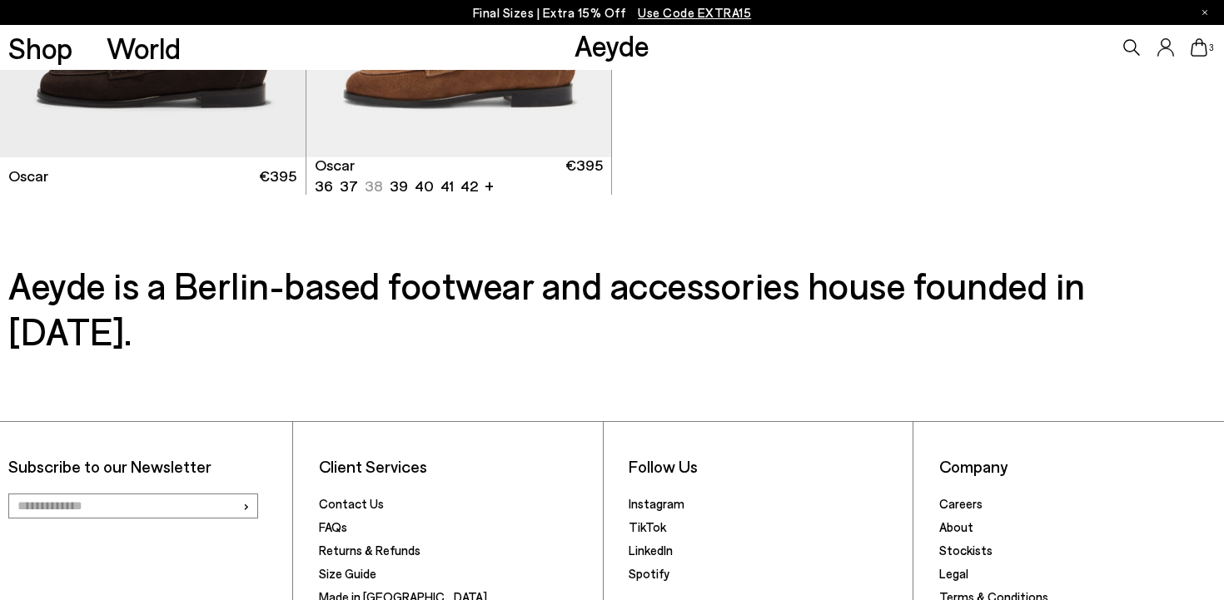
scroll to position [2729, 0]
